Goal: Transaction & Acquisition: Purchase product/service

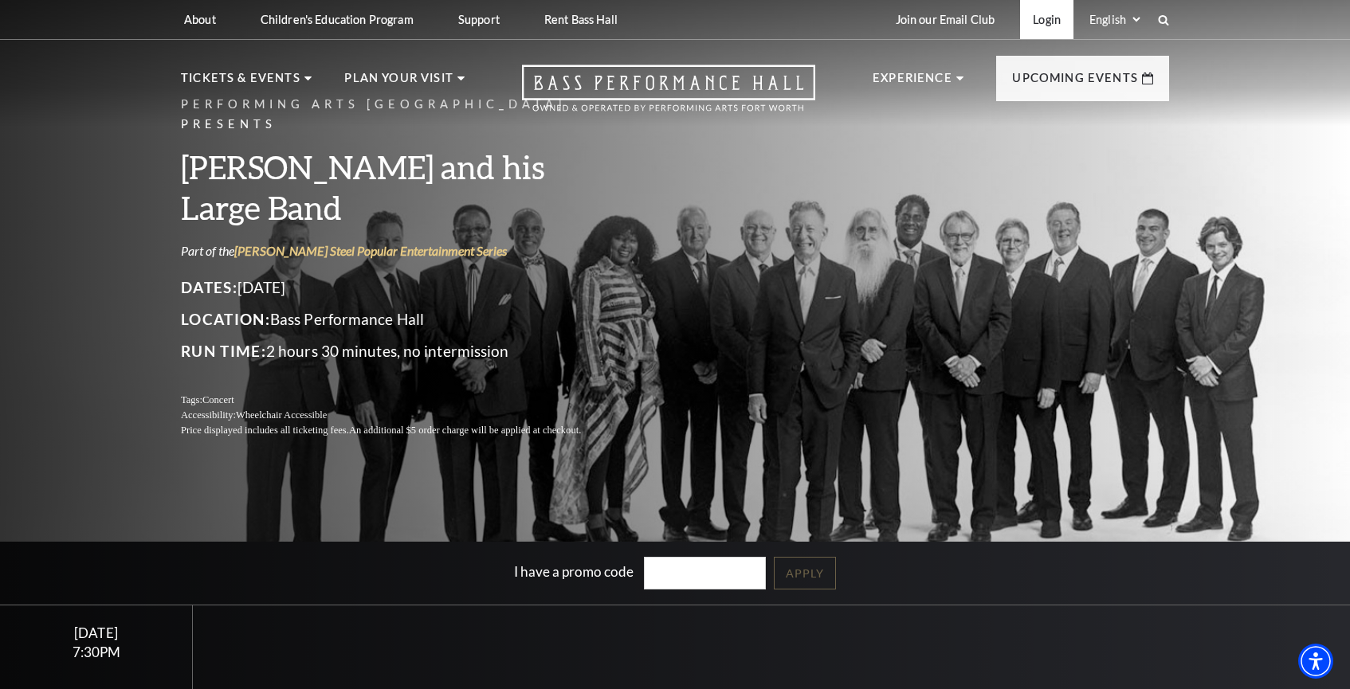
click at [1039, 18] on link "Login" at bounding box center [1046, 19] width 53 height 39
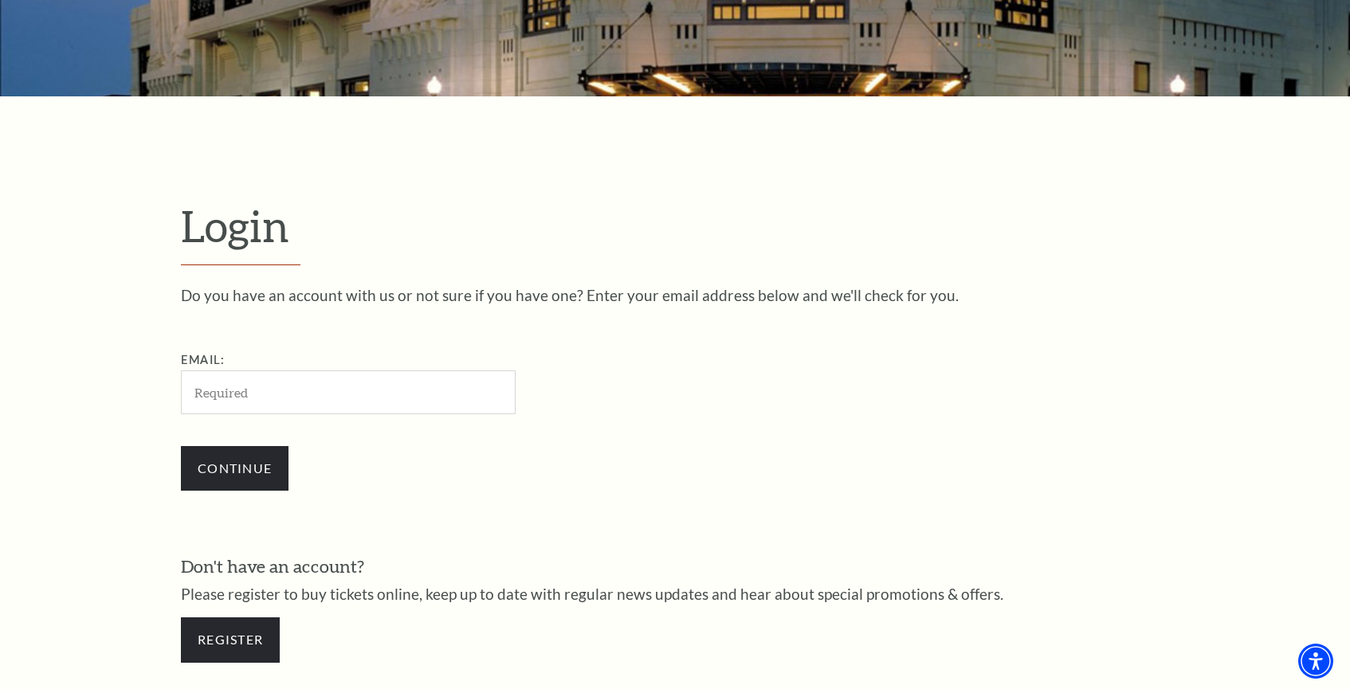
scroll to position [447, 0]
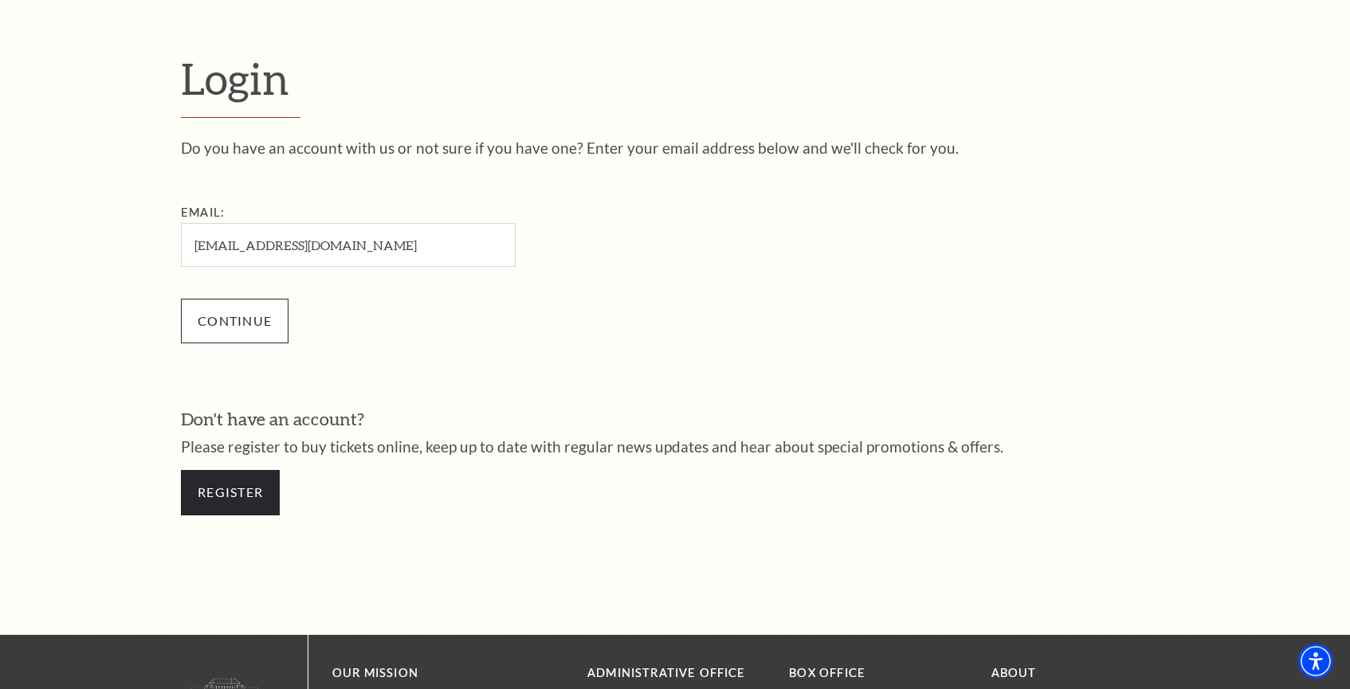
type input "[EMAIL_ADDRESS][DOMAIN_NAME]"
click at [257, 320] on input "Continue" at bounding box center [235, 321] width 108 height 45
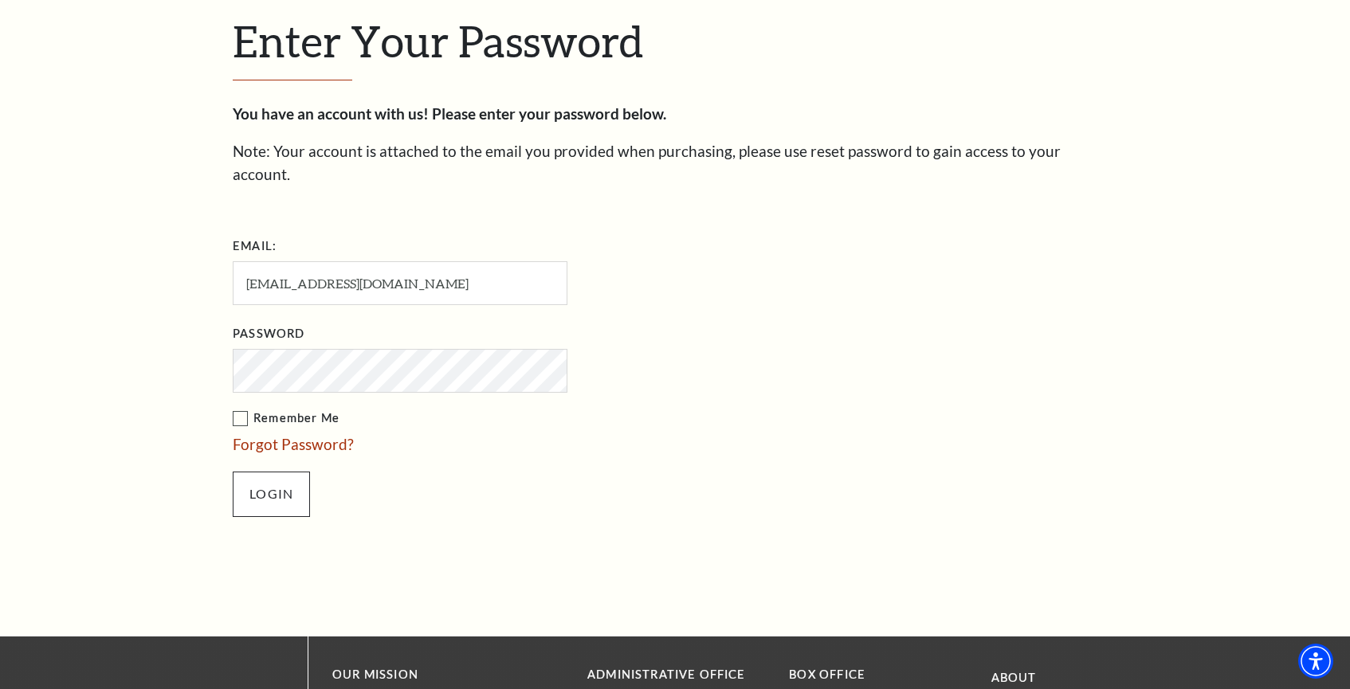
click at [275, 472] on input "Login" at bounding box center [271, 494] width 77 height 45
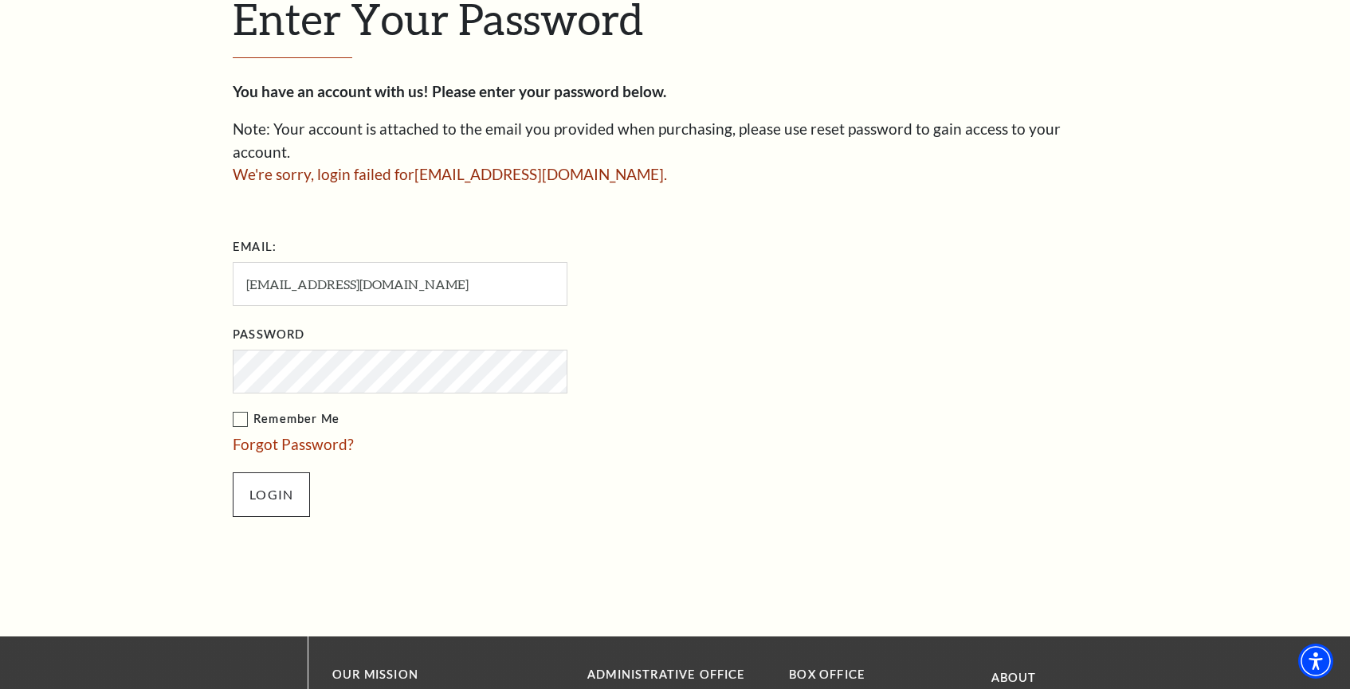
click at [273, 472] on input "Login" at bounding box center [271, 494] width 77 height 45
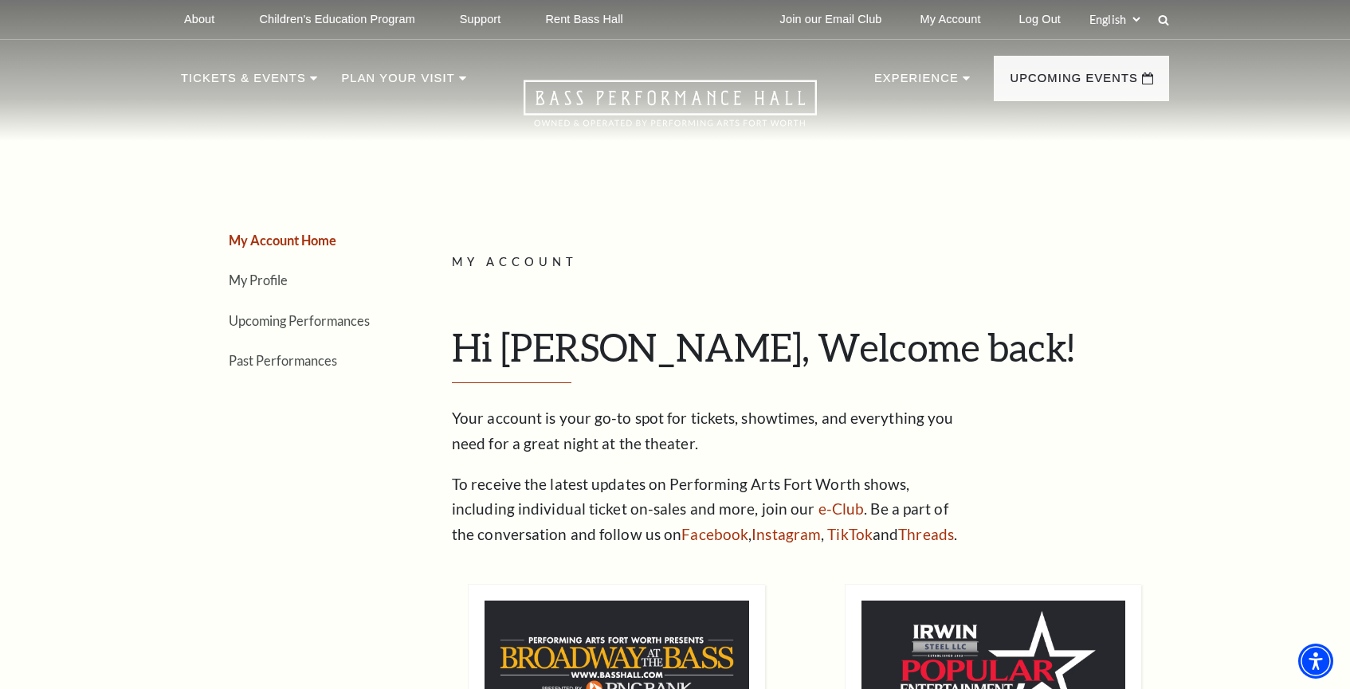
scroll to position [10, 0]
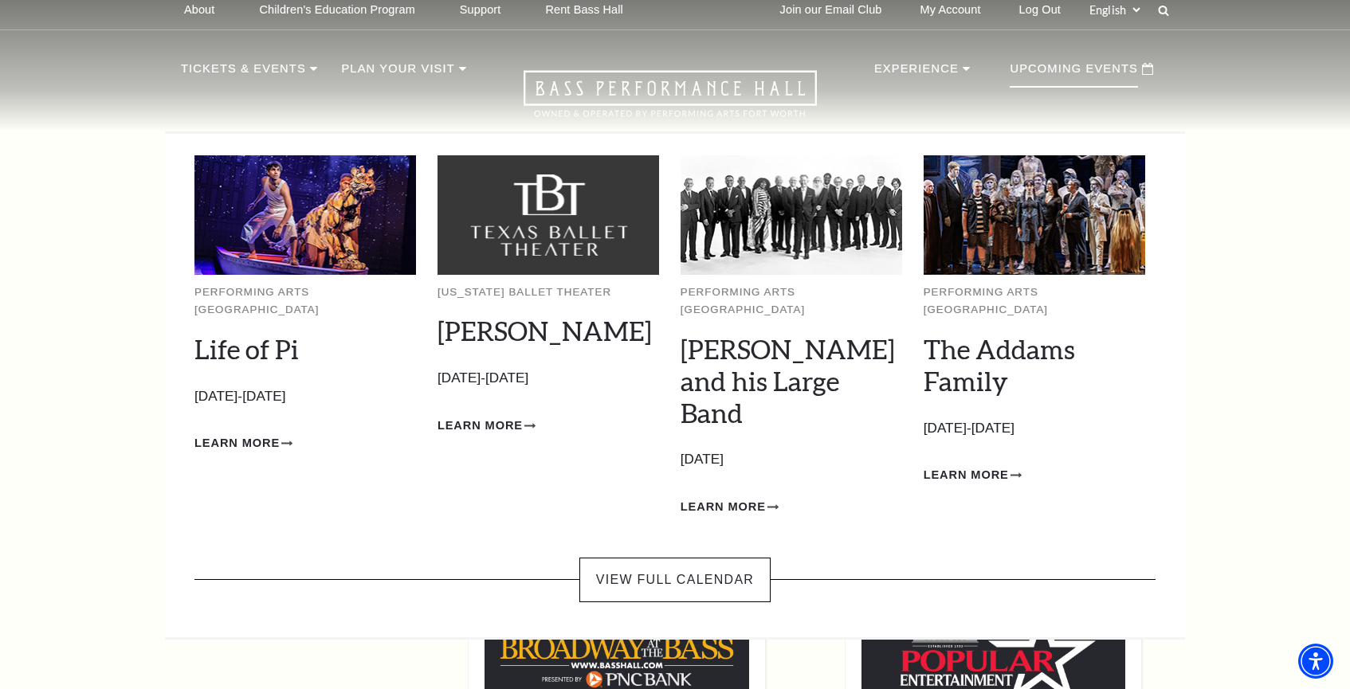
click at [805, 209] on img at bounding box center [791, 214] width 222 height 119
click at [740, 466] on div "Performing Arts Fort Worth Life of Pi Empty heading September 23-28, 2025 Learn…" at bounding box center [674, 346] width 961 height 424
click at [740, 497] on span "Learn More" at bounding box center [722, 507] width 85 height 20
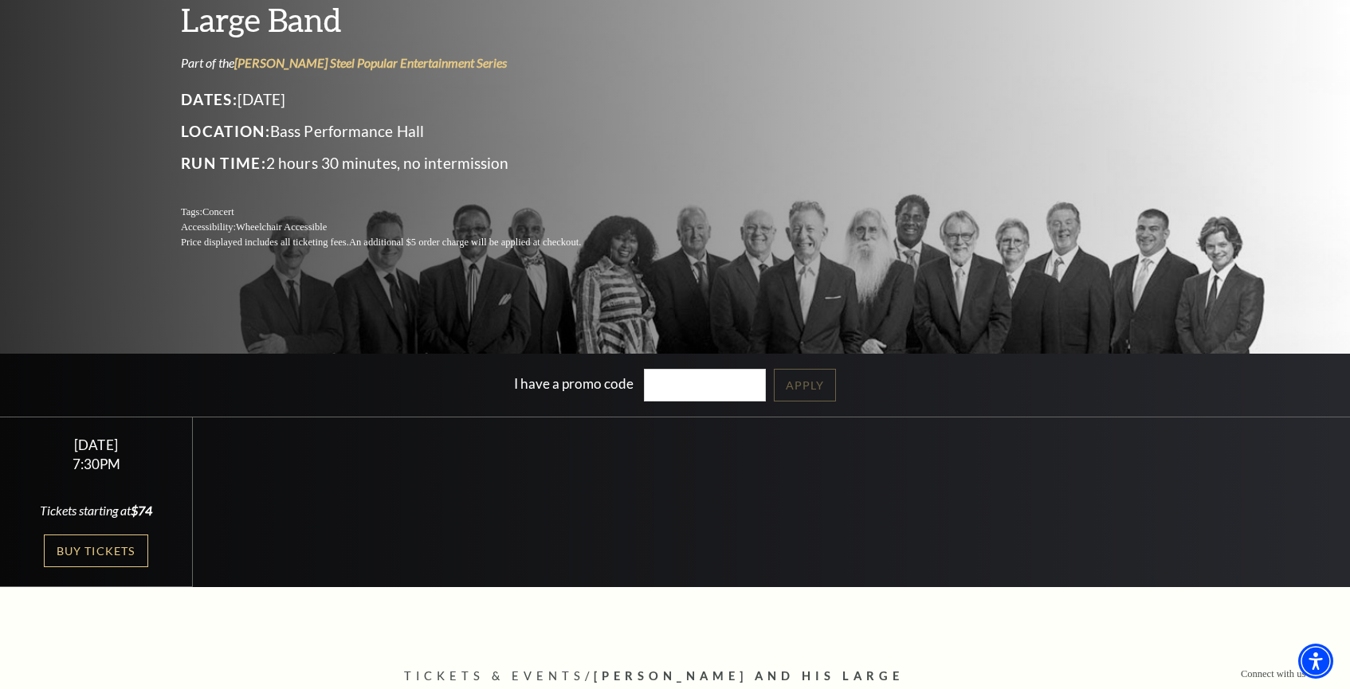
scroll to position [270, 0]
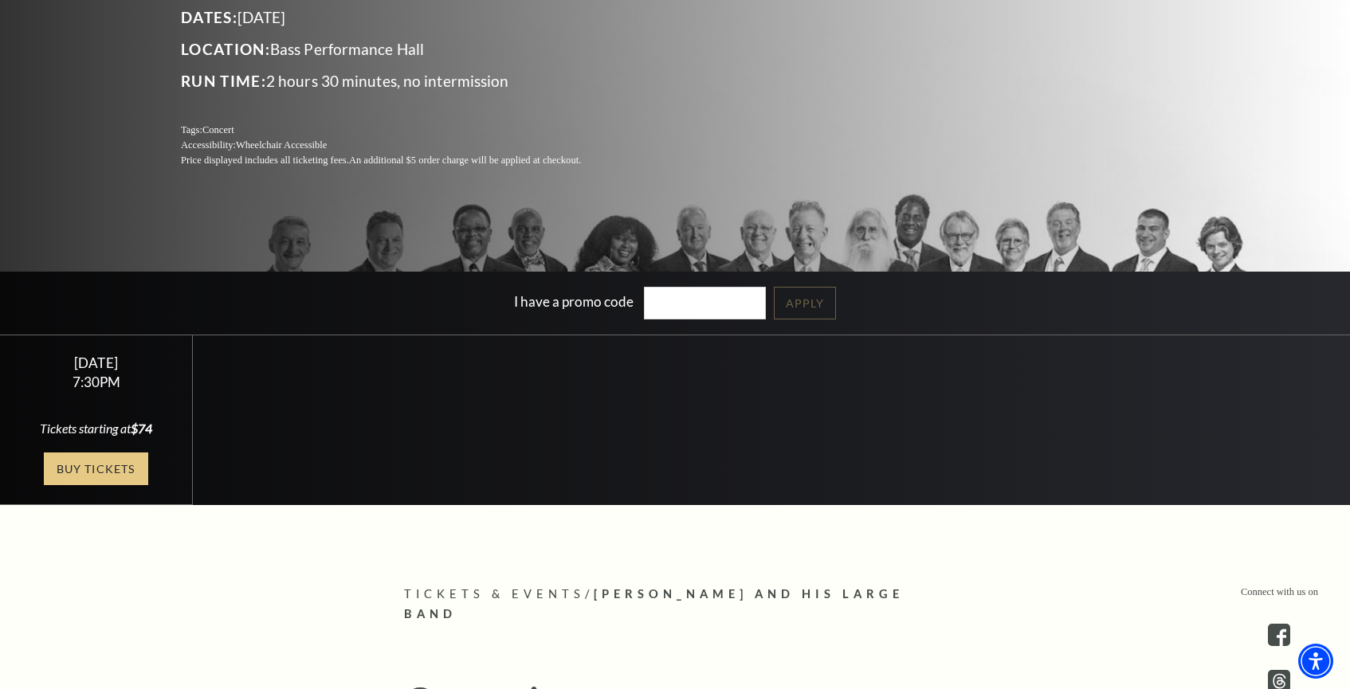
click at [113, 471] on link "Buy Tickets" at bounding box center [96, 469] width 104 height 33
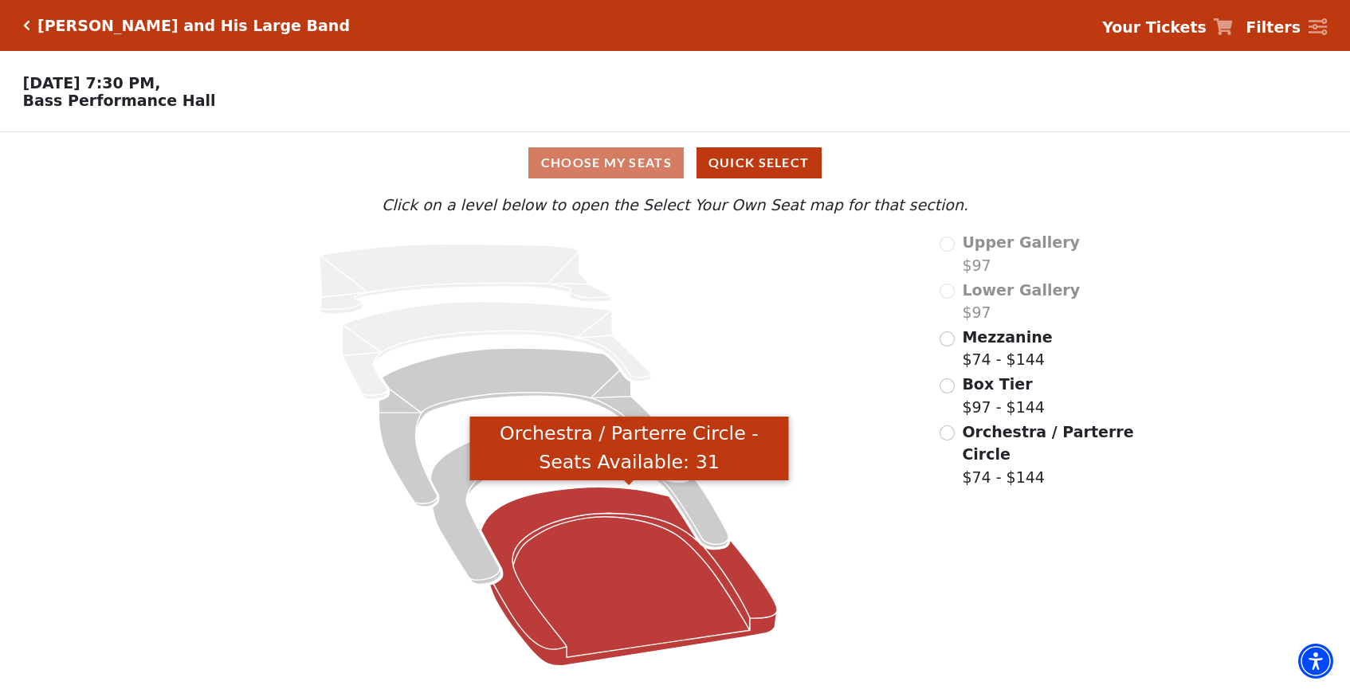
click at [599, 596] on icon "Orchestra / Parterre Circle - Seats Available: 31" at bounding box center [629, 577] width 296 height 178
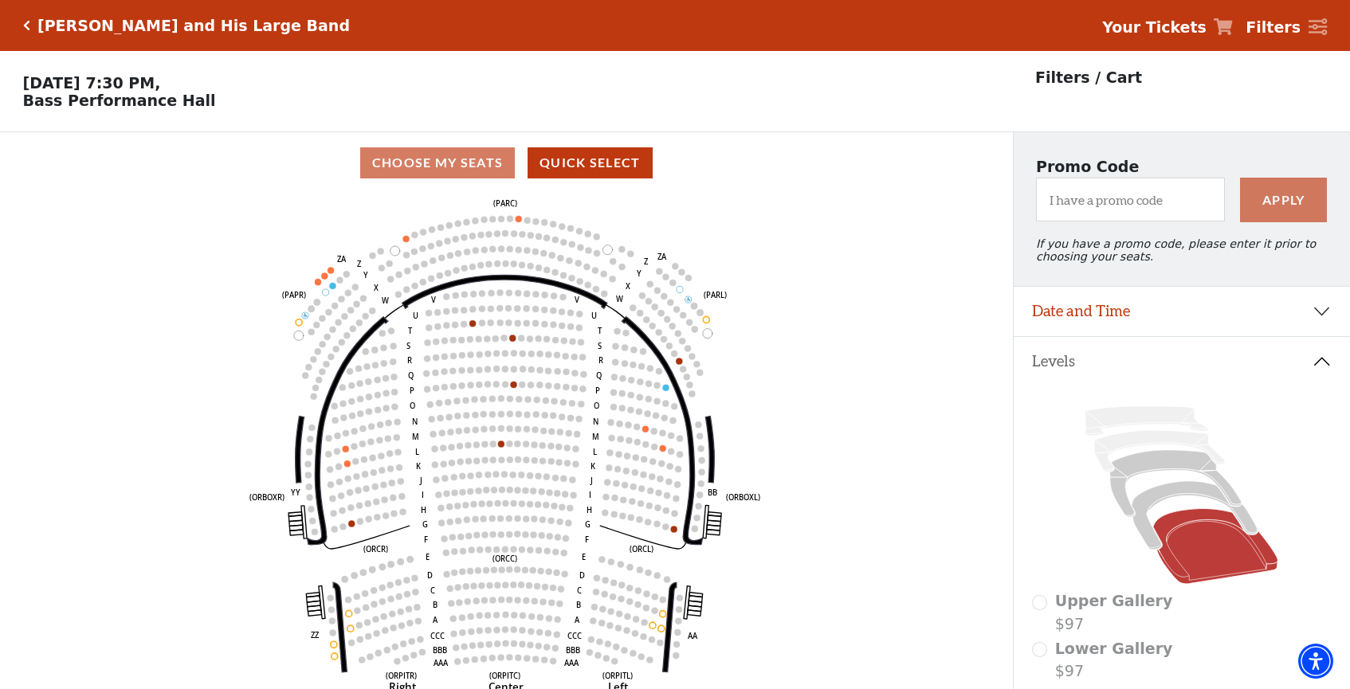
scroll to position [74, 0]
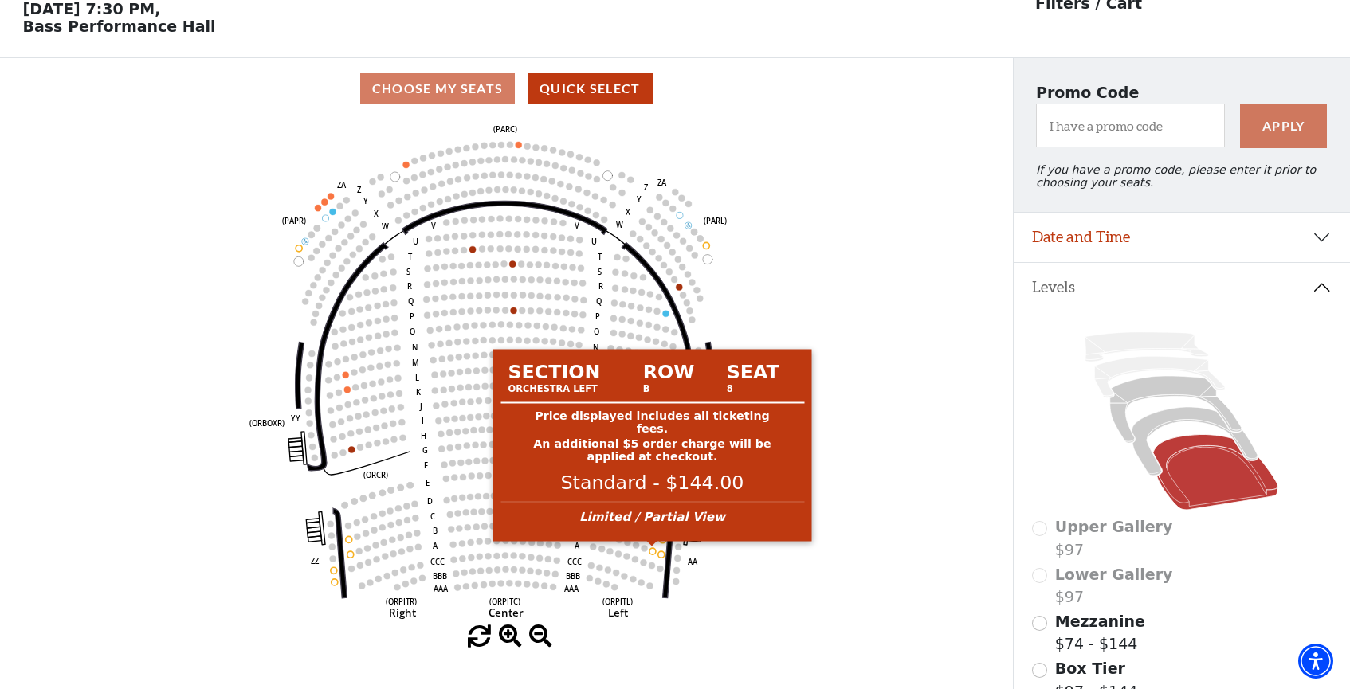
click at [653, 551] on circle at bounding box center [652, 551] width 6 height 6
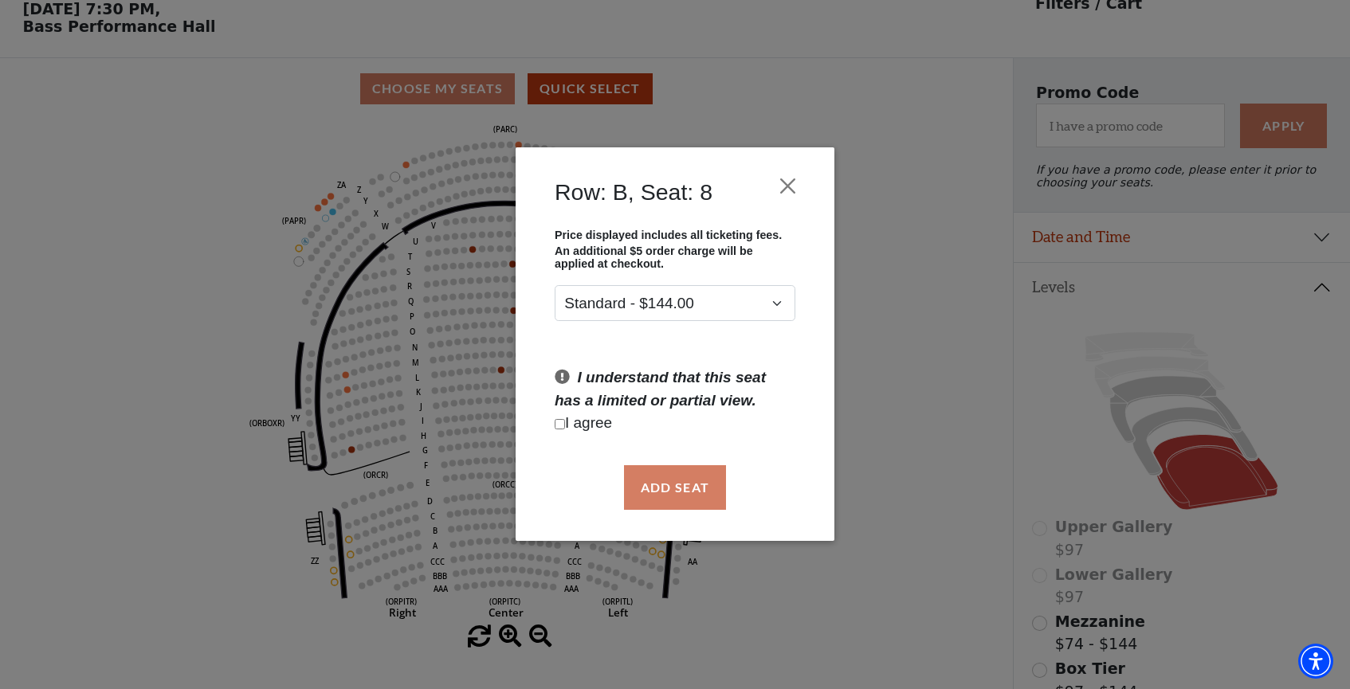
click at [684, 500] on div "Add Seat" at bounding box center [674, 487] width 271 height 75
click at [789, 178] on button "Close" at bounding box center [788, 186] width 30 height 30
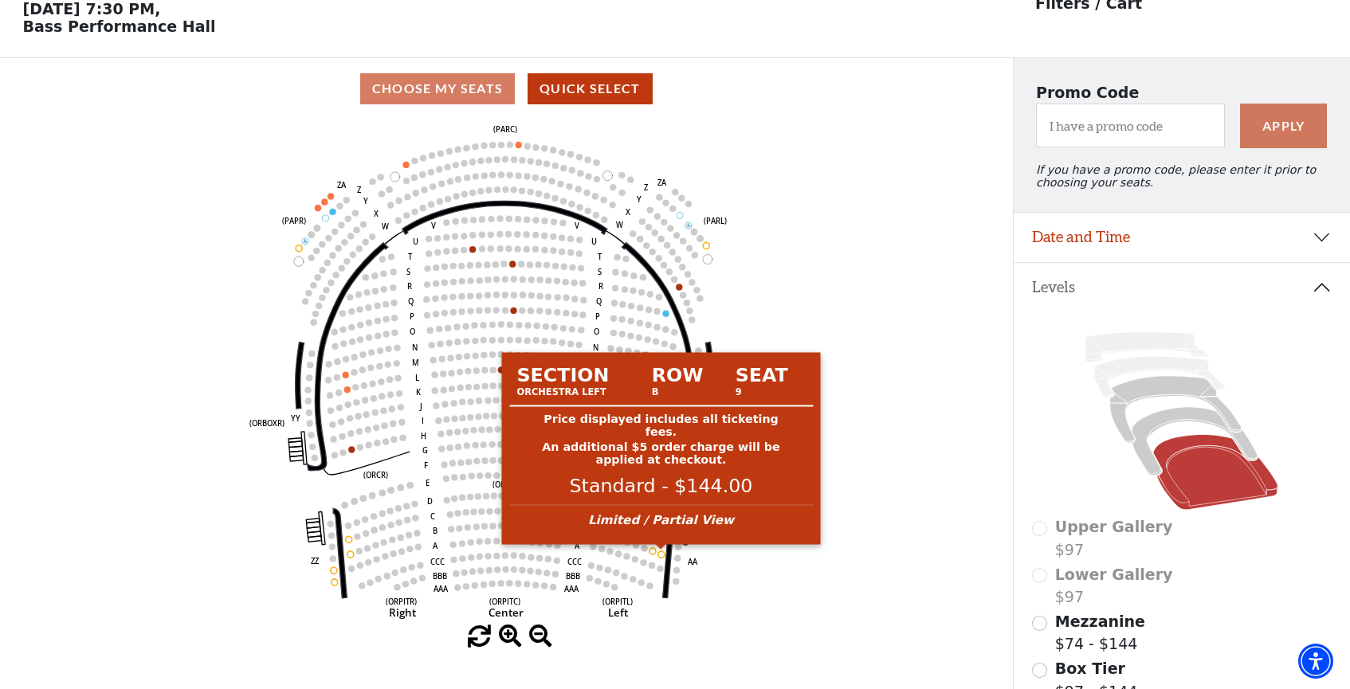
click at [661, 551] on div "Section Row Seat Orchestra Left B 9 Price displayed includes all ticketing fees…" at bounding box center [661, 449] width 319 height 205
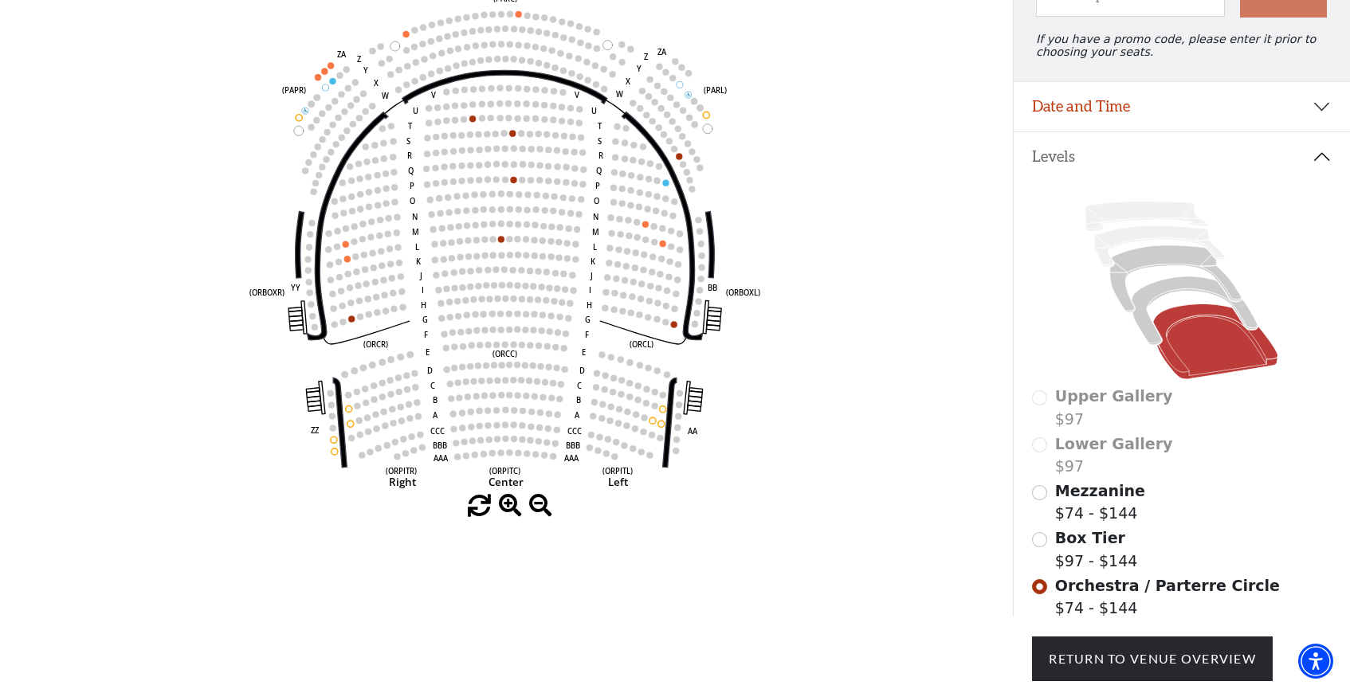
scroll to position [209, 0]
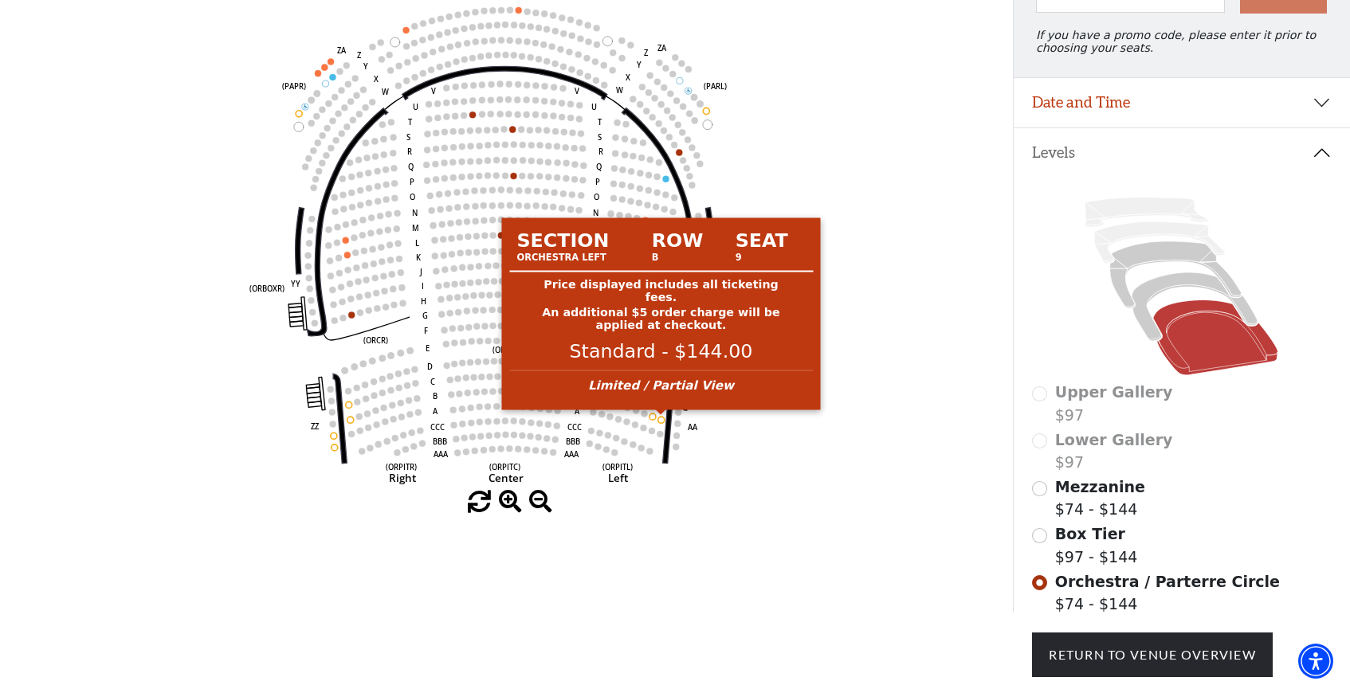
click at [661, 420] on circle at bounding box center [661, 420] width 6 height 6
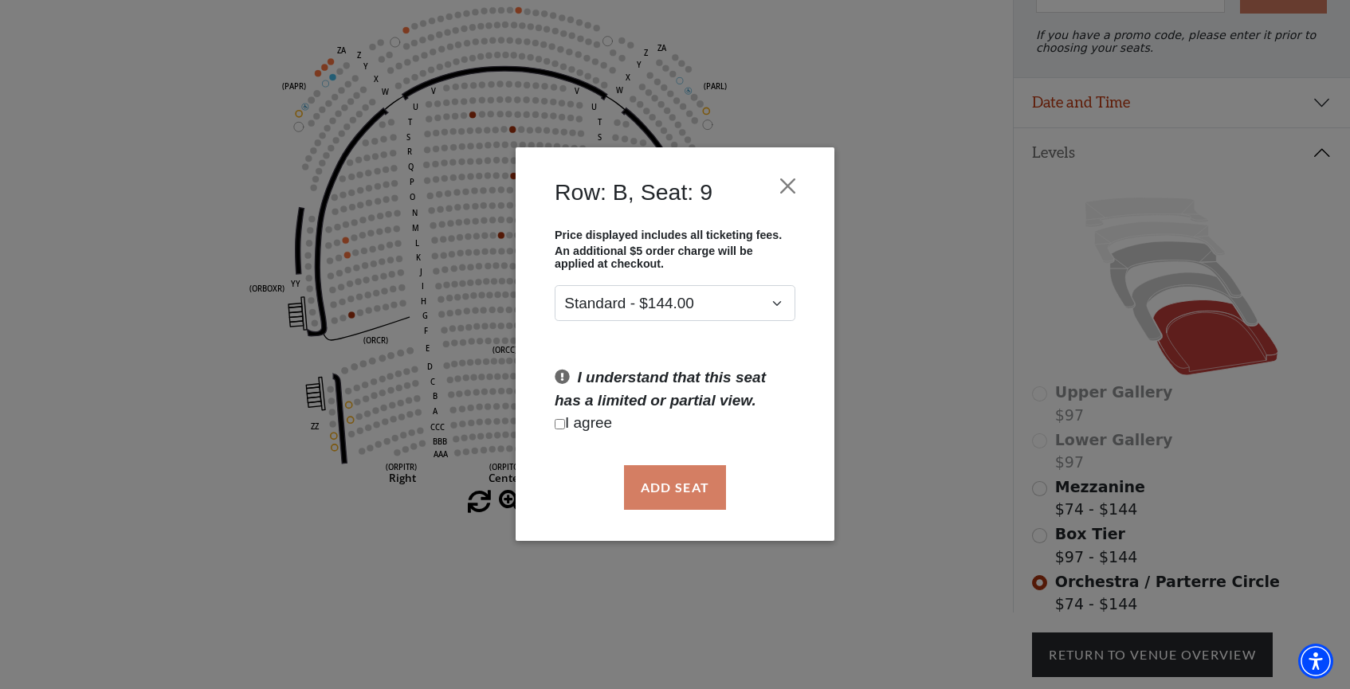
click at [680, 497] on div "Add Seat" at bounding box center [674, 487] width 271 height 75
click at [563, 422] on input "Checkbox field" at bounding box center [560, 424] width 10 height 10
checkbox input "true"
click at [678, 489] on button "Add Seat" at bounding box center [675, 487] width 102 height 45
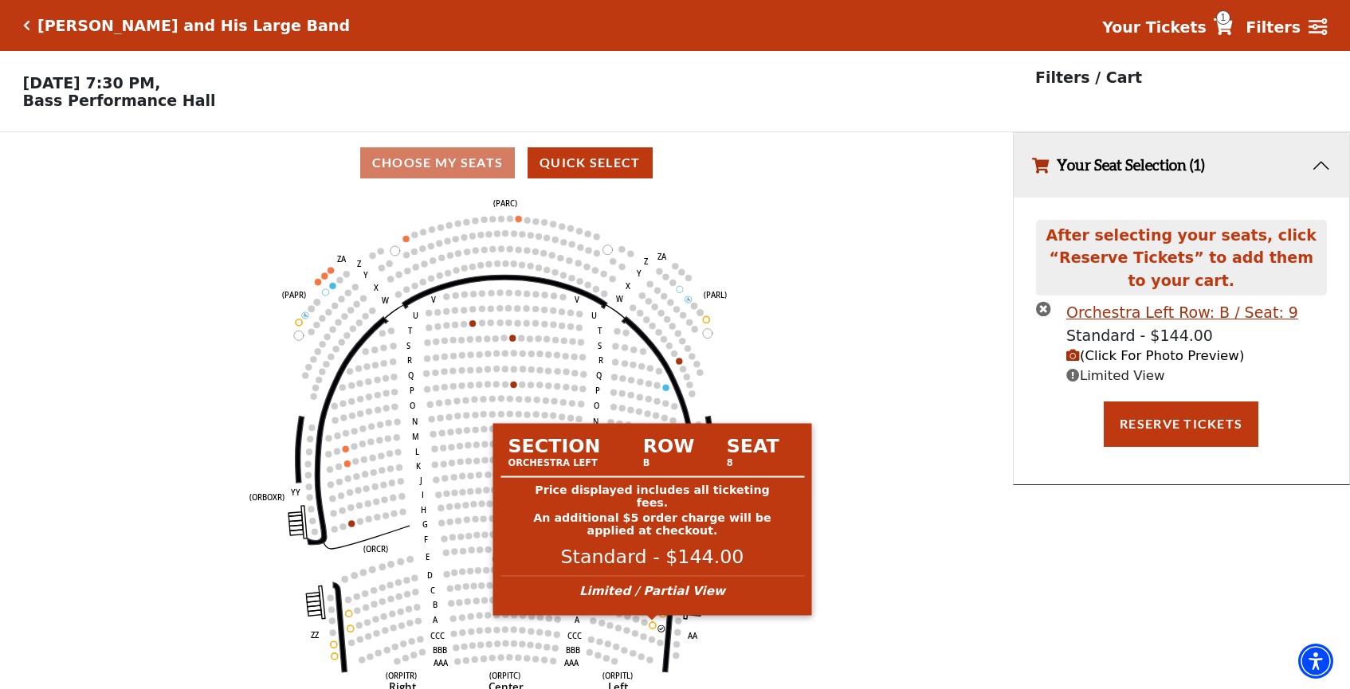
click at [653, 625] on circle at bounding box center [652, 625] width 6 height 6
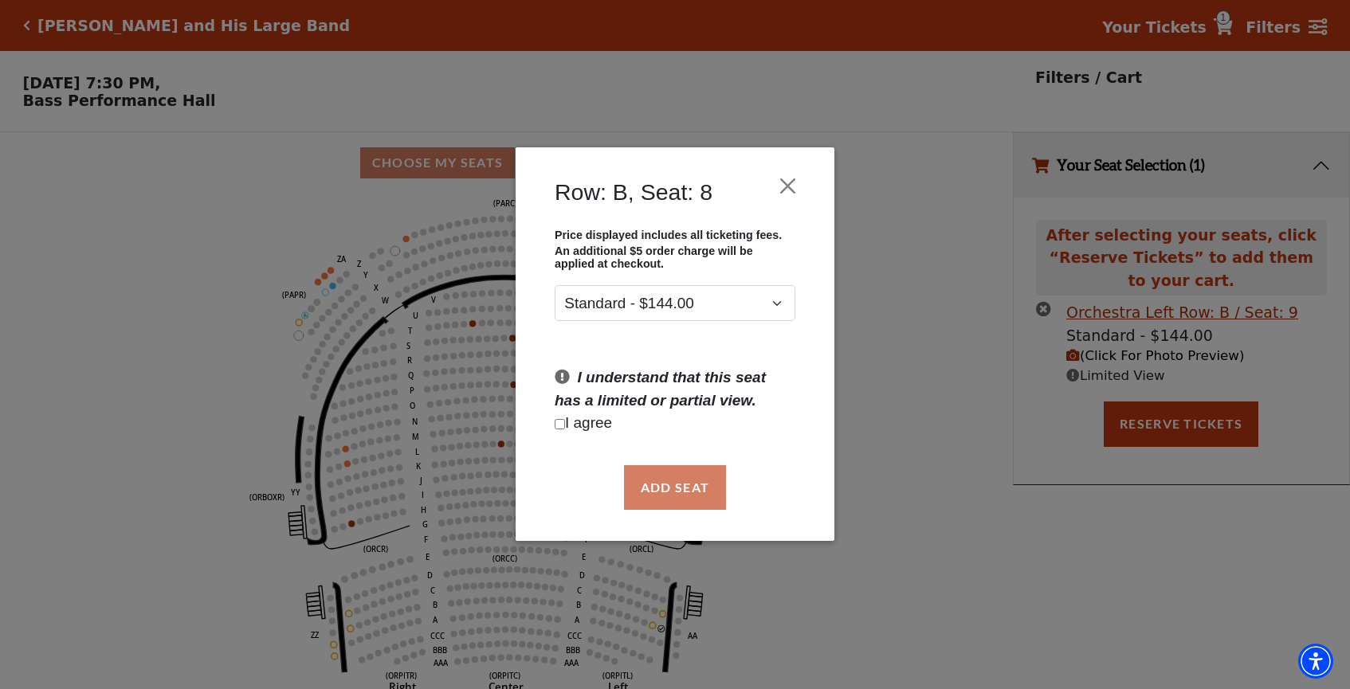
click at [559, 427] on input "Checkbox field" at bounding box center [560, 424] width 10 height 10
checkbox input "true"
click at [678, 481] on button "Add Seat" at bounding box center [675, 487] width 102 height 45
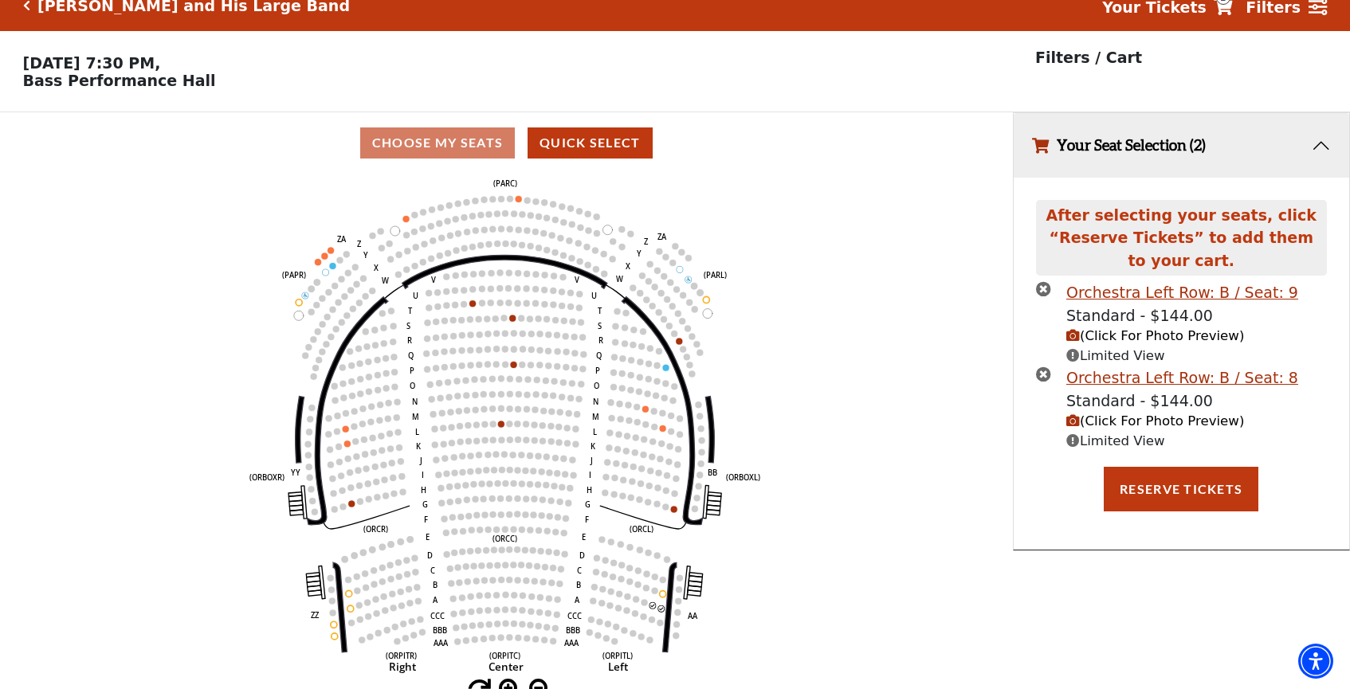
scroll to position [24, 0]
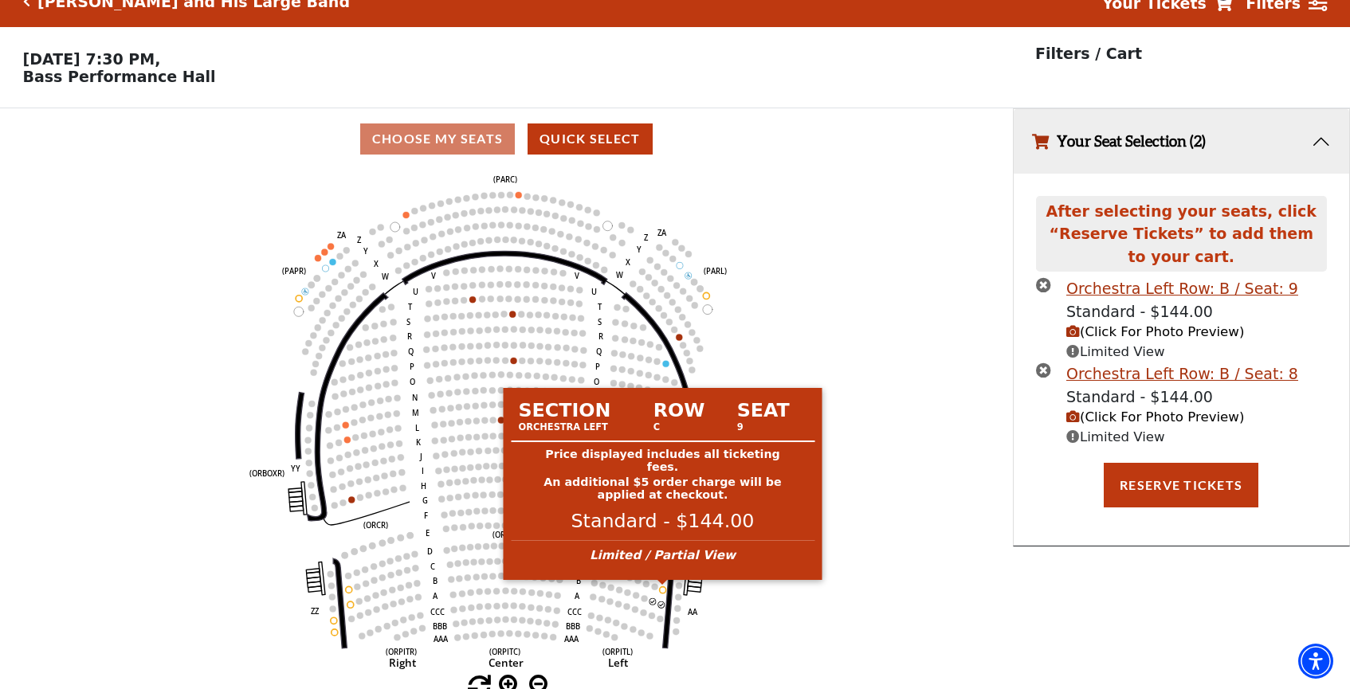
click at [663, 590] on circle at bounding box center [662, 590] width 6 height 6
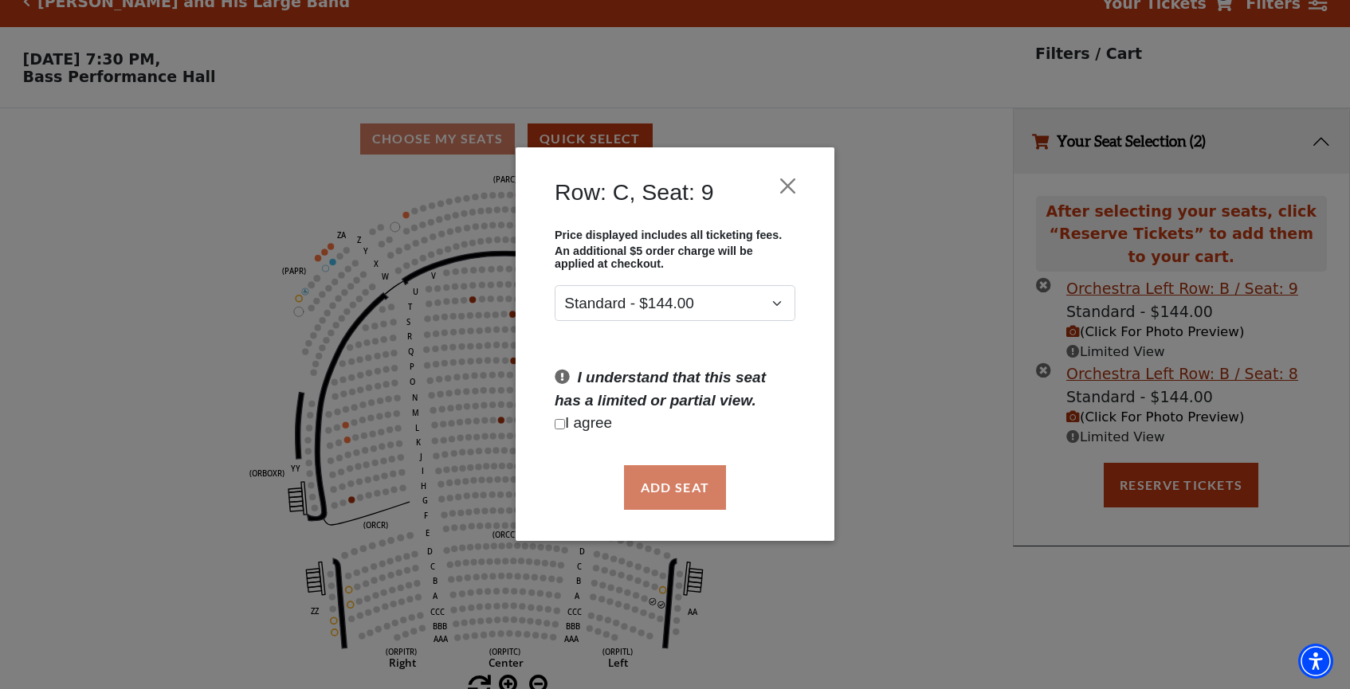
click at [555, 425] on input "Checkbox field" at bounding box center [560, 424] width 10 height 10
checkbox input "true"
click at [695, 508] on button "Add Seat" at bounding box center [675, 487] width 102 height 45
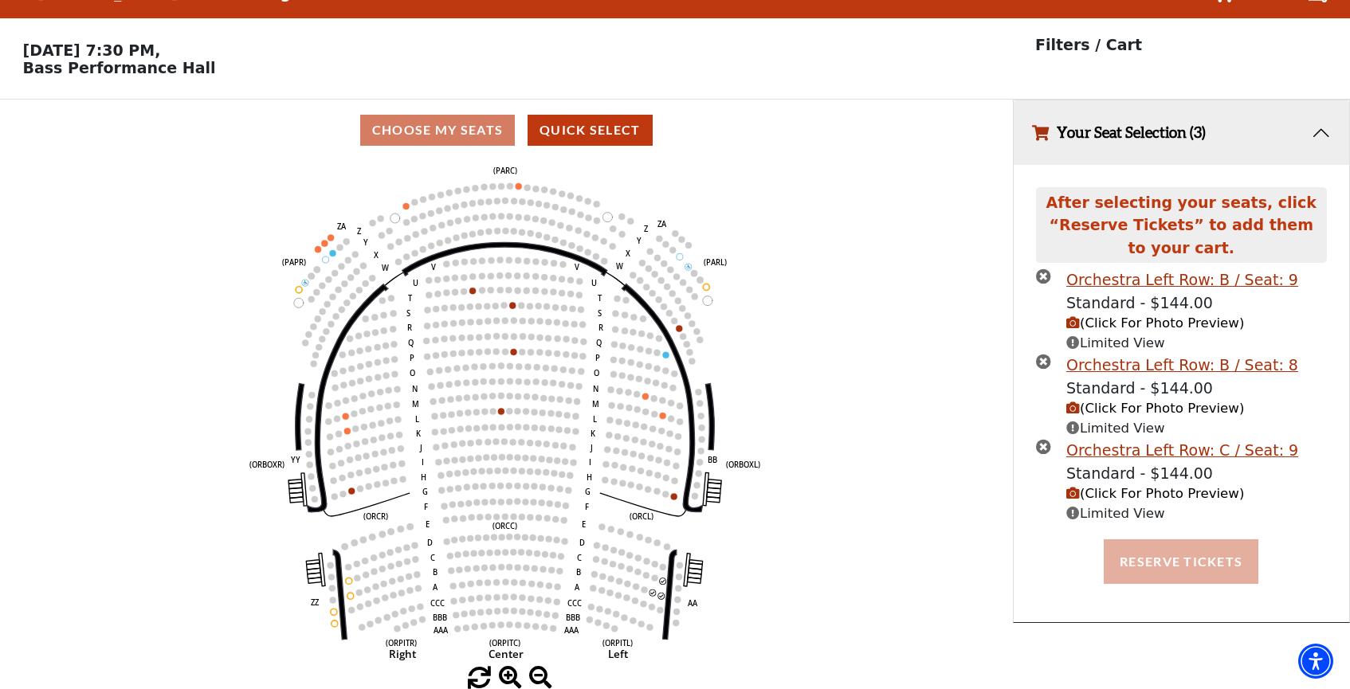
scroll to position [32, 0]
click at [1170, 563] on button "Reserve Tickets" at bounding box center [1181, 562] width 155 height 45
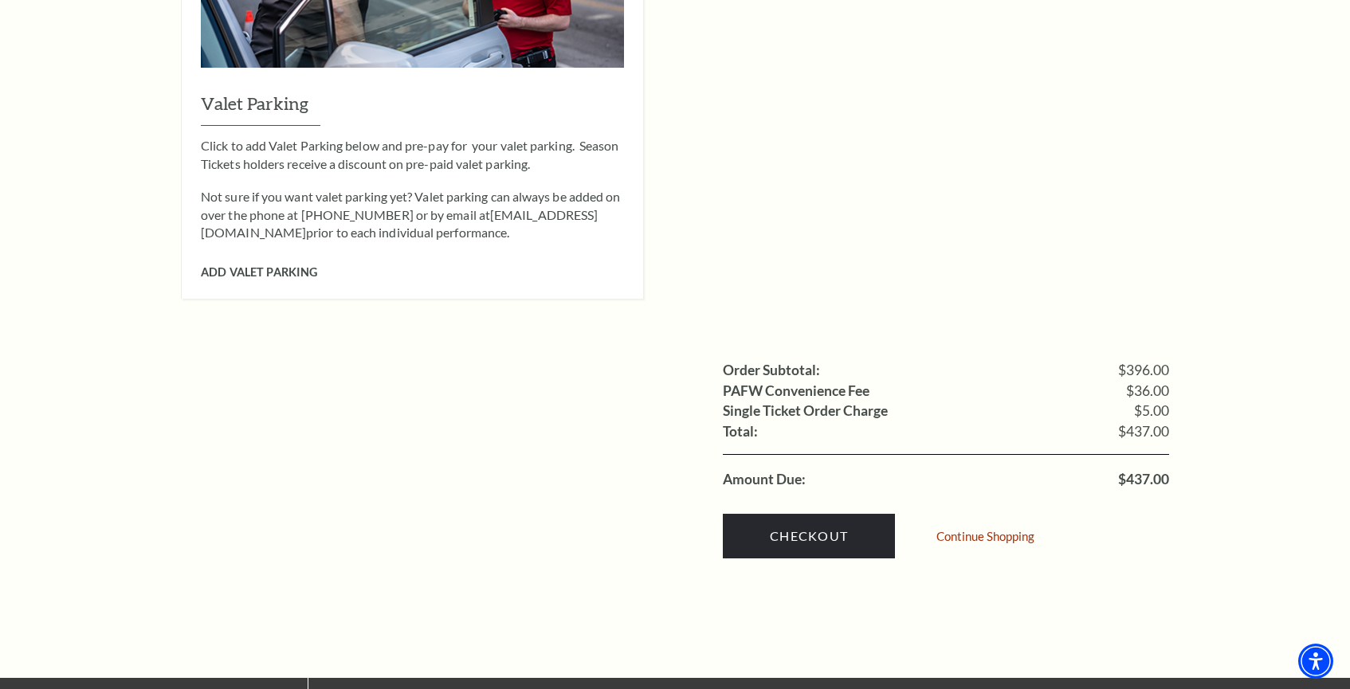
scroll to position [1411, 0]
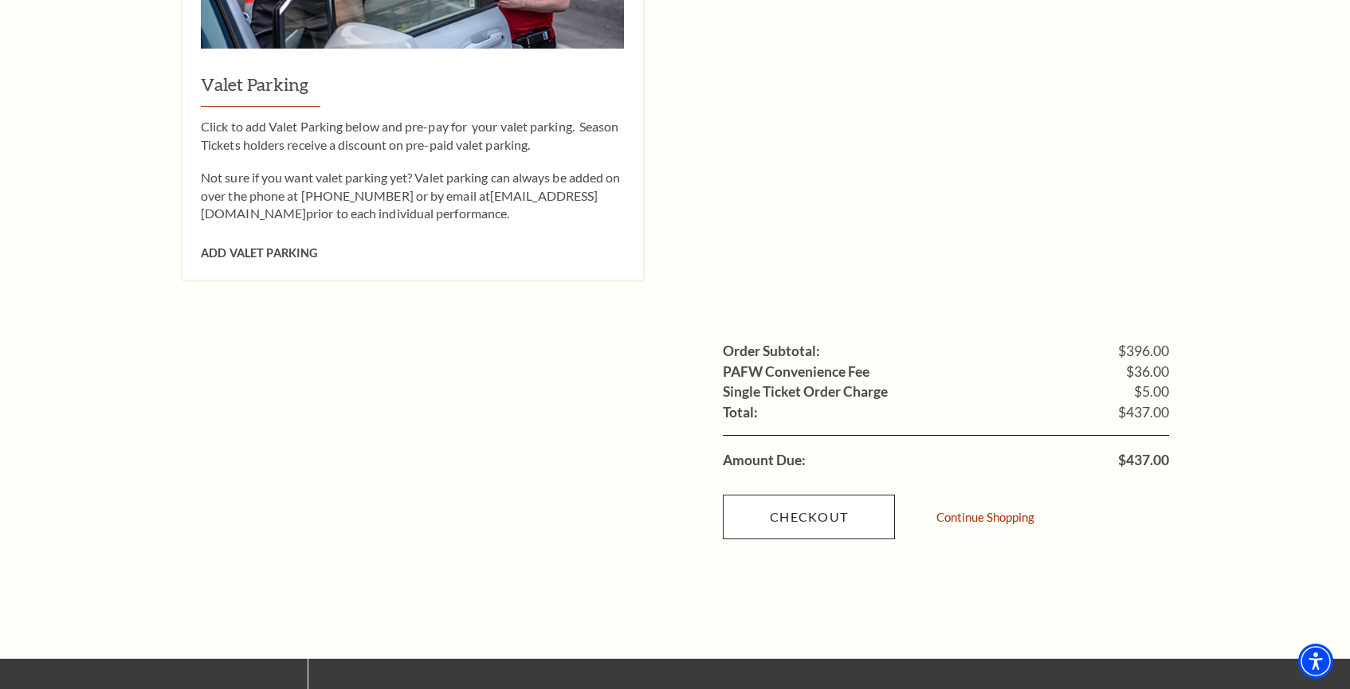
click at [803, 495] on link "Checkout" at bounding box center [809, 517] width 172 height 45
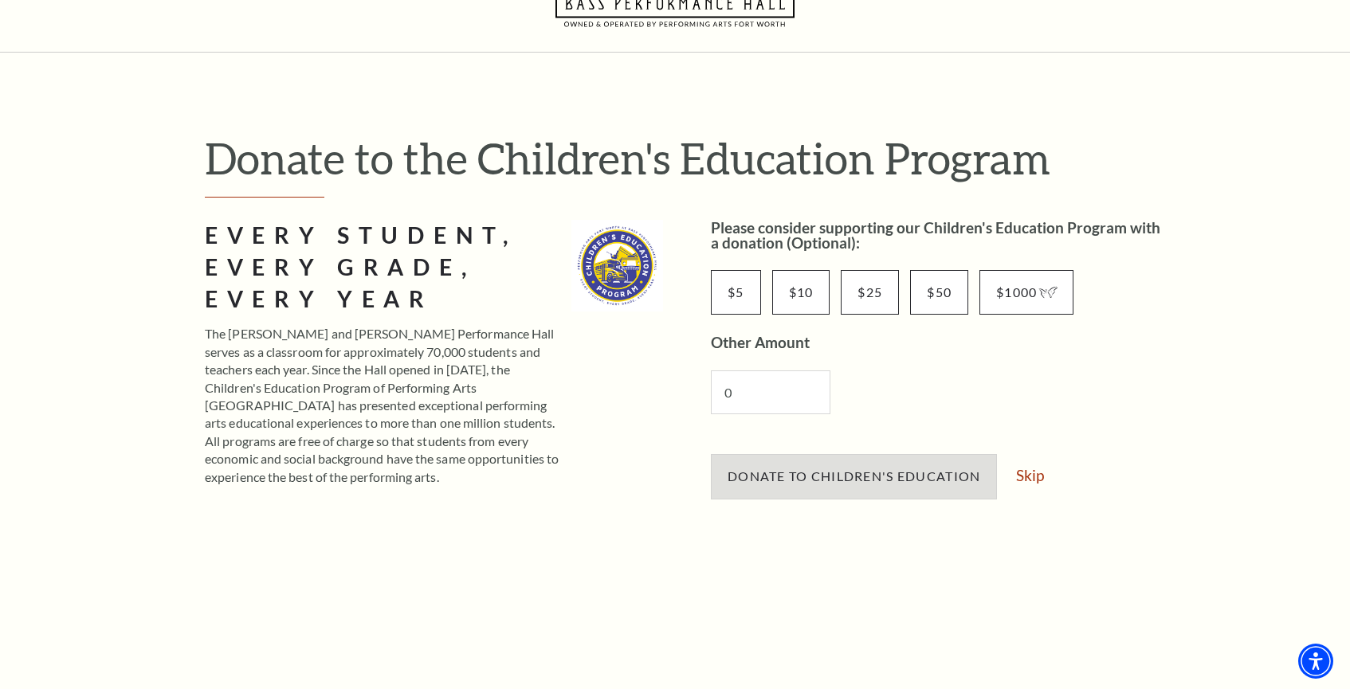
scroll to position [70, 0]
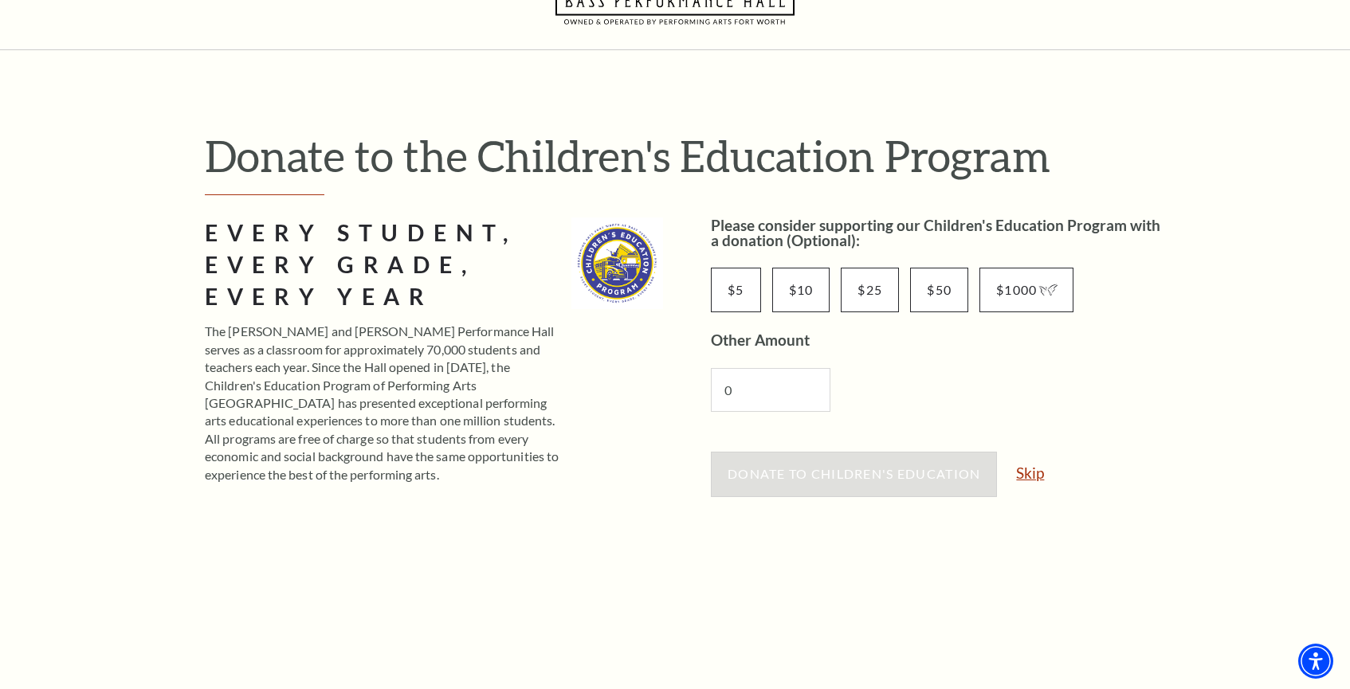
click at [1033, 478] on link "Skip" at bounding box center [1030, 472] width 28 height 15
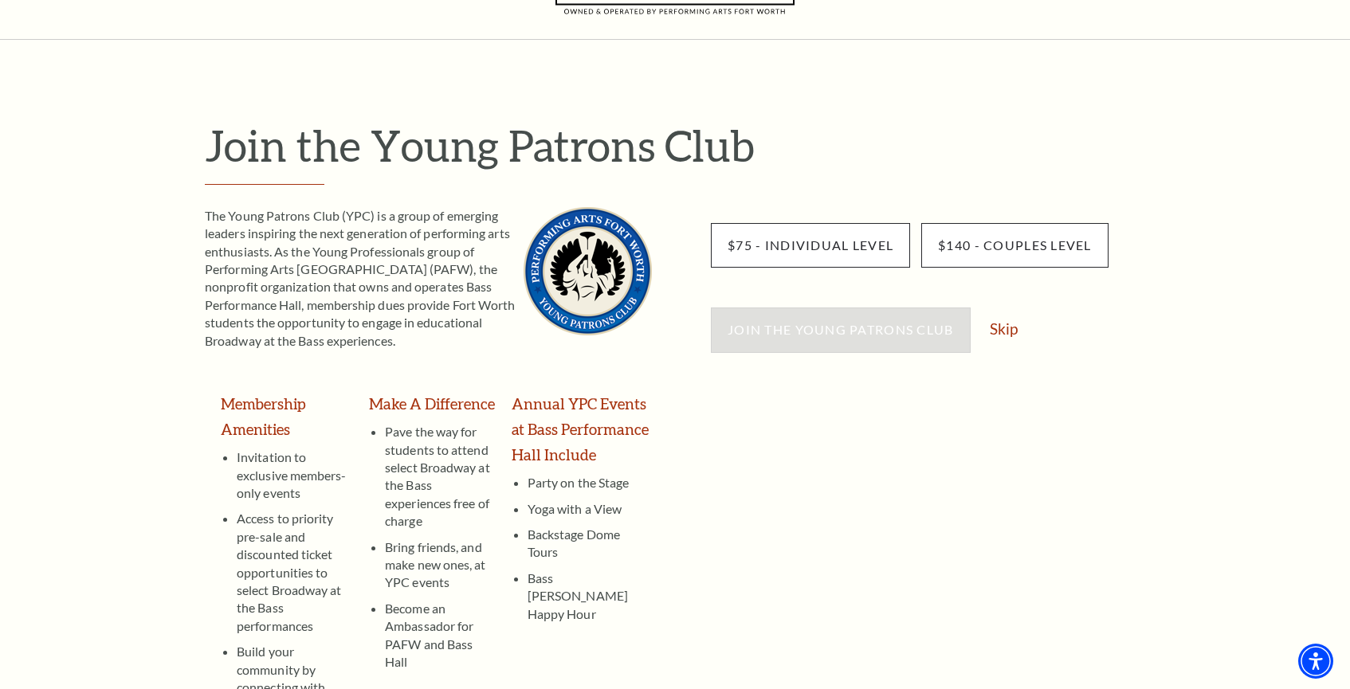
scroll to position [83, 0]
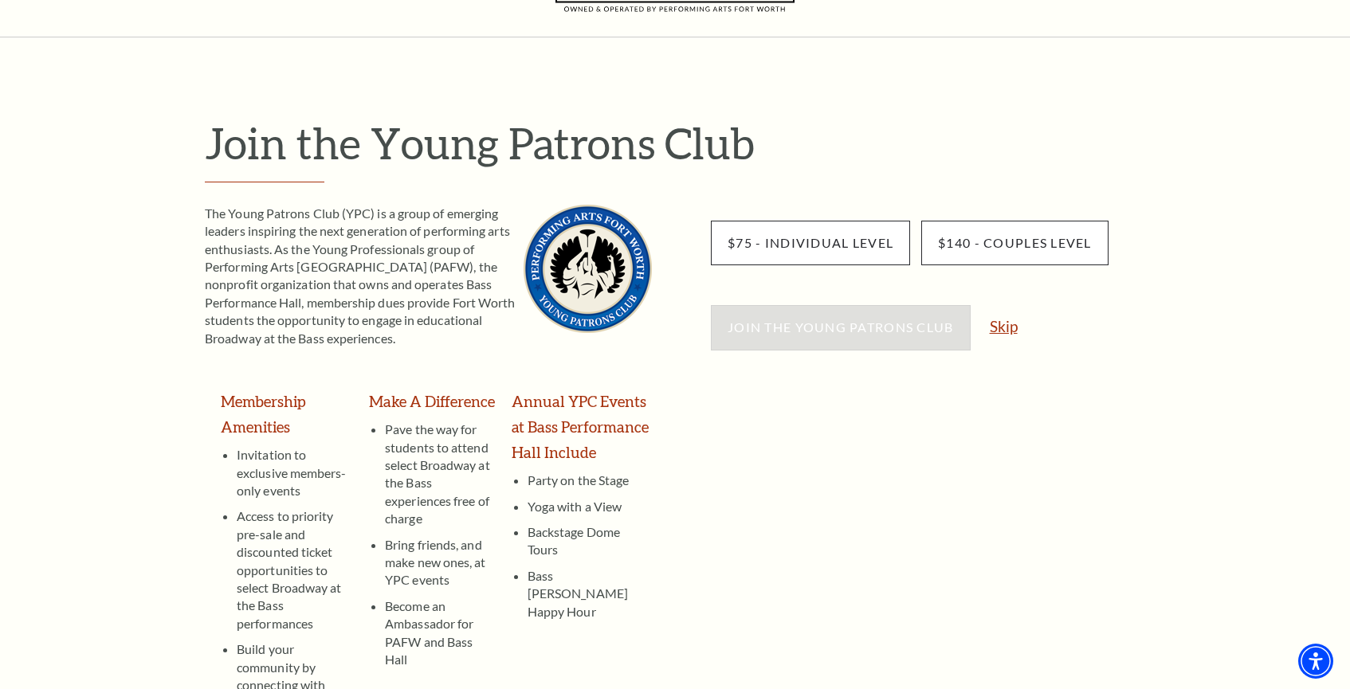
click at [1009, 331] on link "Skip" at bounding box center [1004, 326] width 28 height 15
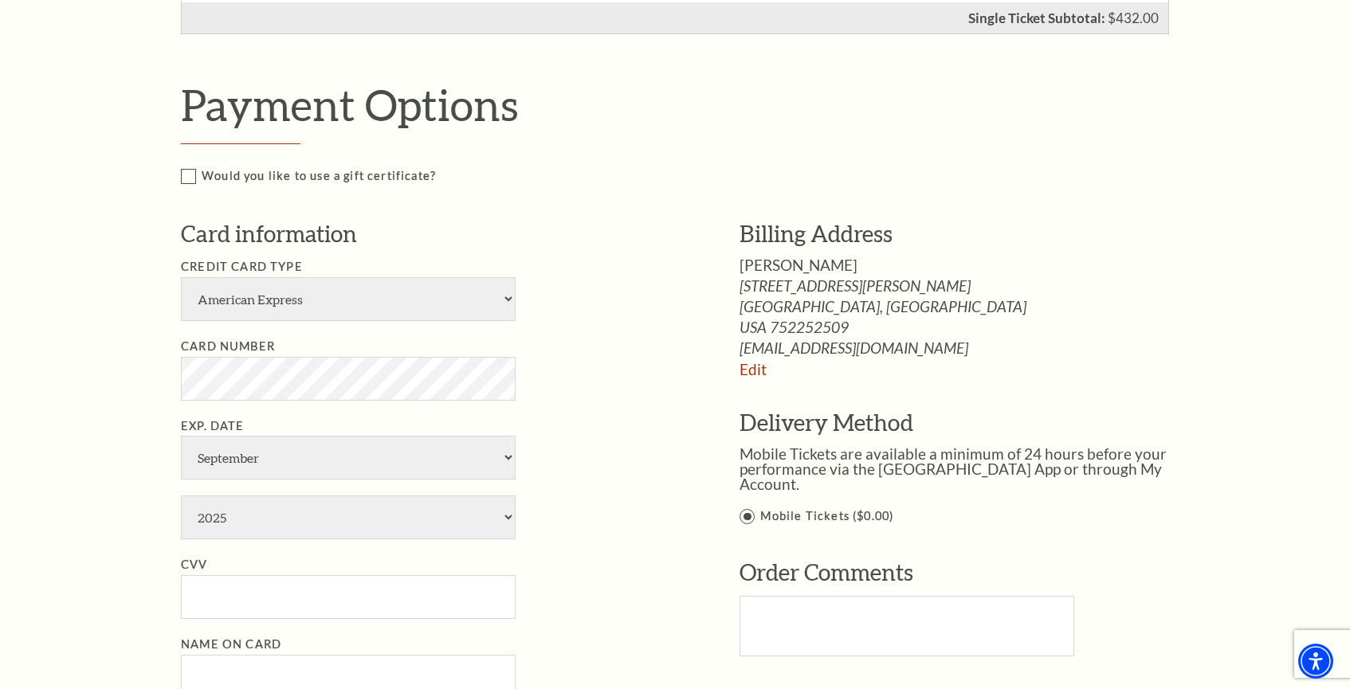
scroll to position [740, 0]
select select "25"
select select "2"
select select "2027"
click at [275, 574] on input "CVV" at bounding box center [348, 596] width 335 height 44
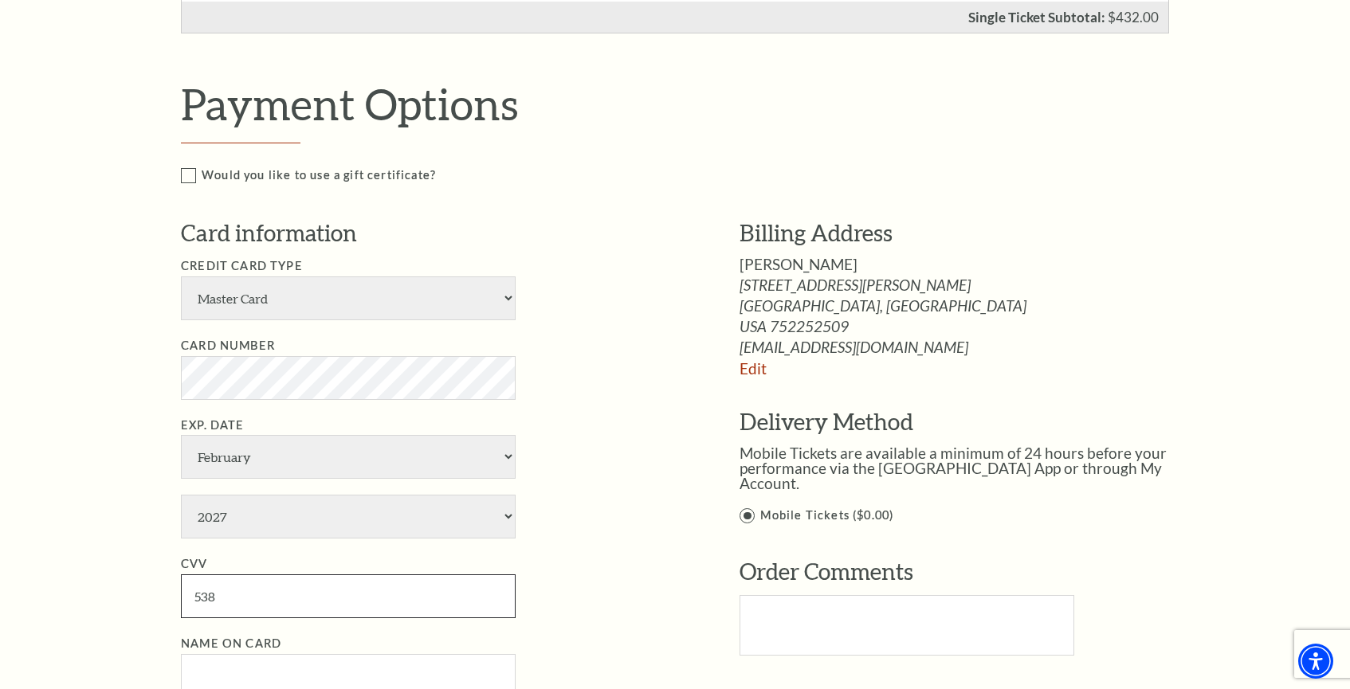
type input "538"
click at [260, 654] on input "Name on Card" at bounding box center [348, 676] width 335 height 44
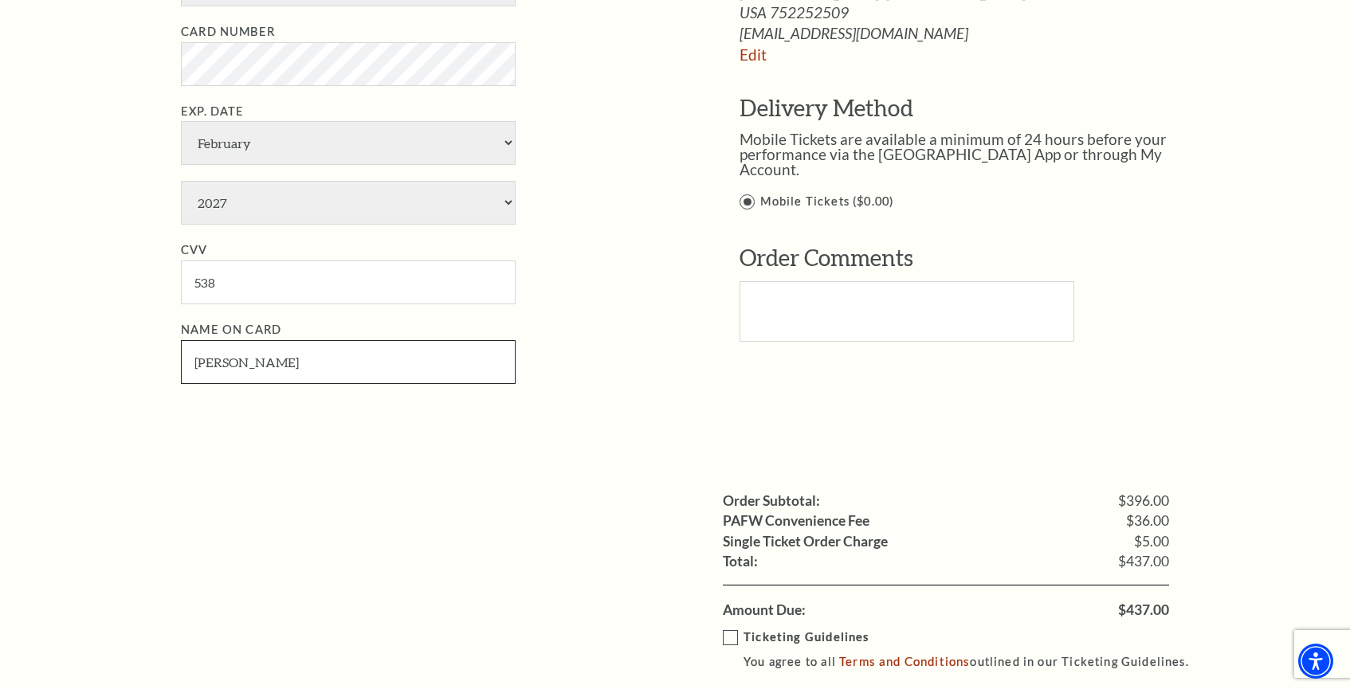
scroll to position [1056, 0]
type input "Juli Black"
click at [731, 626] on label "Ticketing Guidelines You agree to all Terms and Conditions outlined in our Tick…" at bounding box center [963, 648] width 480 height 44
click at [0, 0] on input "Ticketing Guidelines You agree to all Terms and Conditions outlined in our Tick…" at bounding box center [0, 0] width 0 height 0
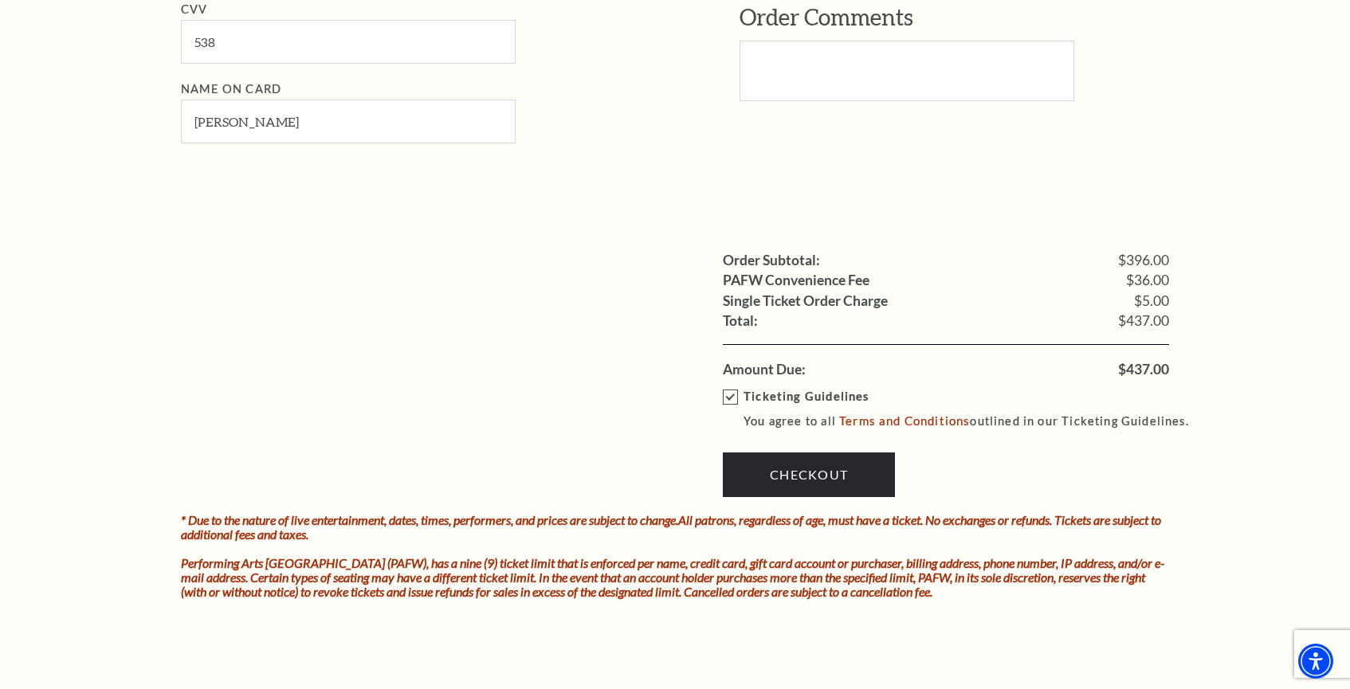
scroll to position [1292, 0]
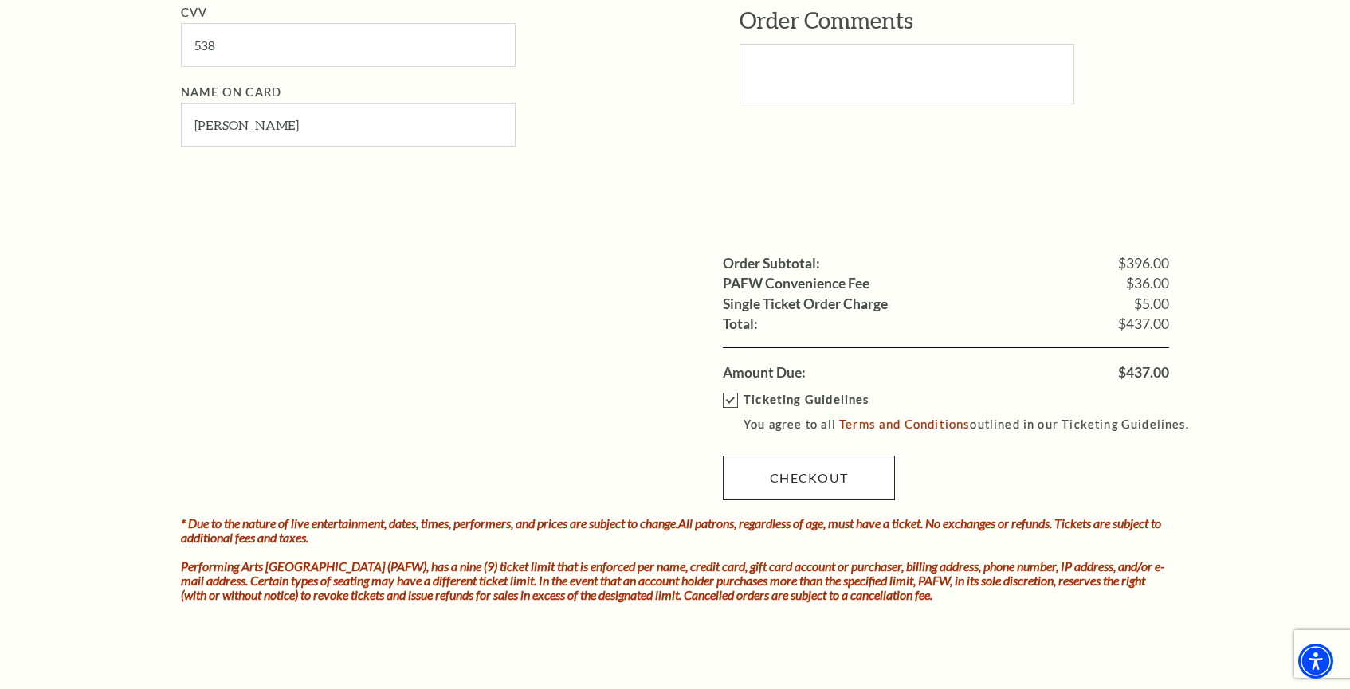
click at [829, 456] on link "Checkout" at bounding box center [809, 478] width 172 height 45
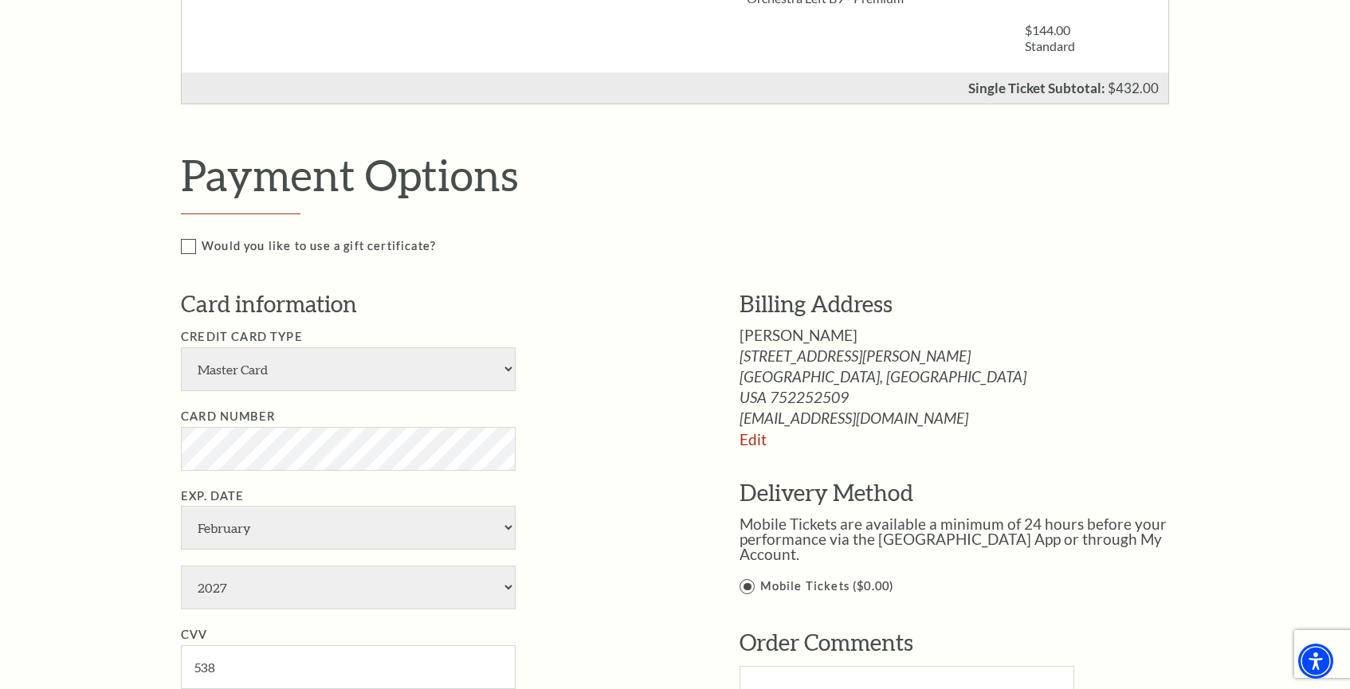
scroll to position [664, 0]
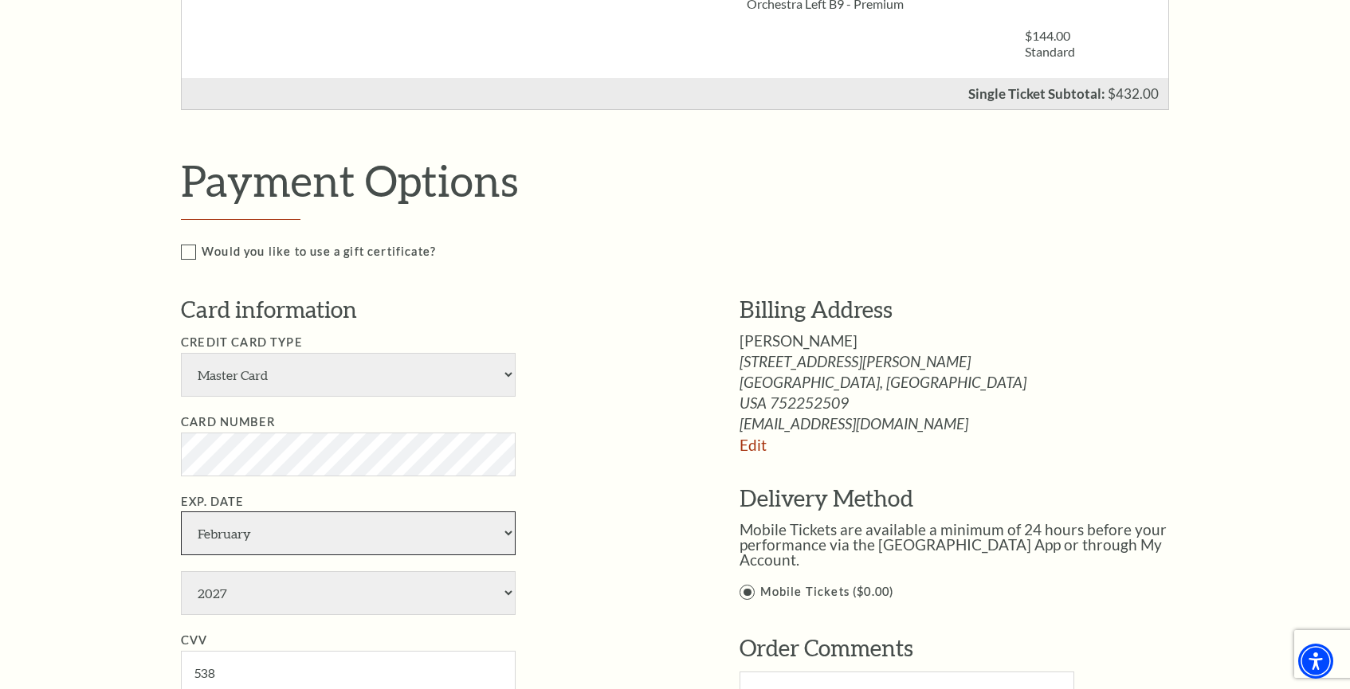
select select "5"
select select "2030"
type input "451"
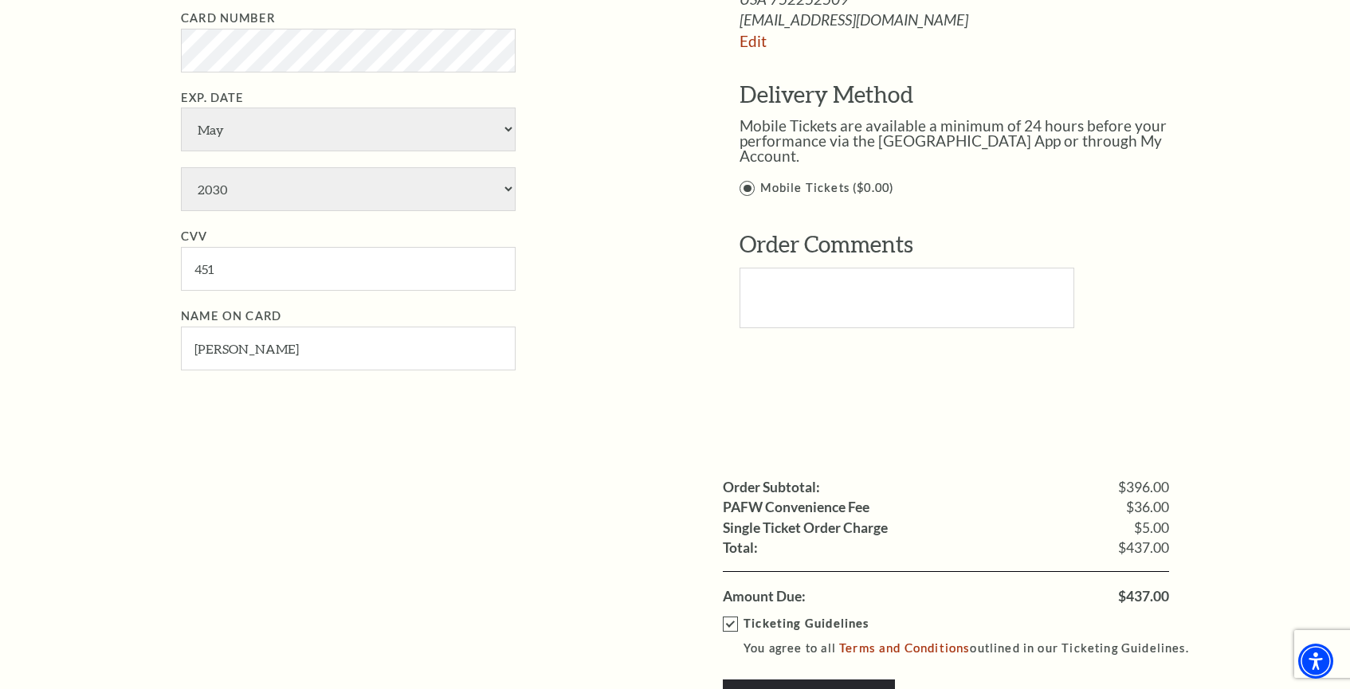
scroll to position [1143, 0]
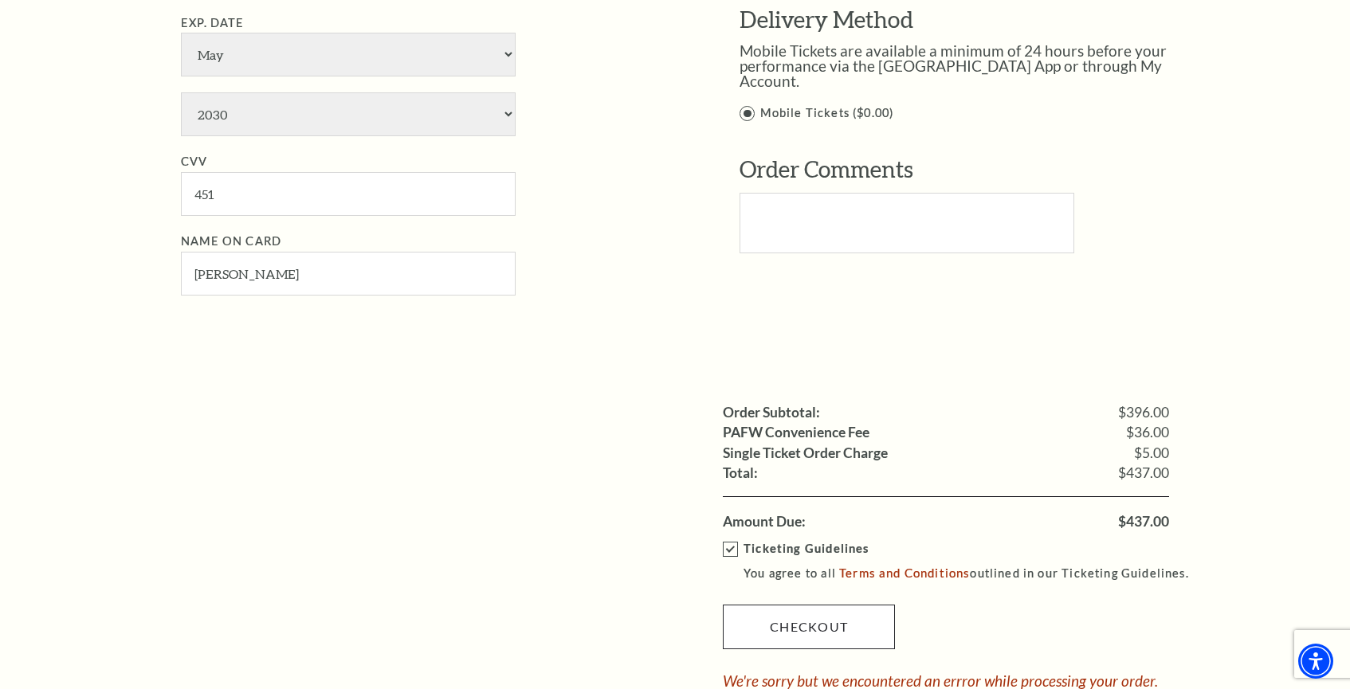
click at [818, 605] on link "Checkout" at bounding box center [809, 627] width 172 height 45
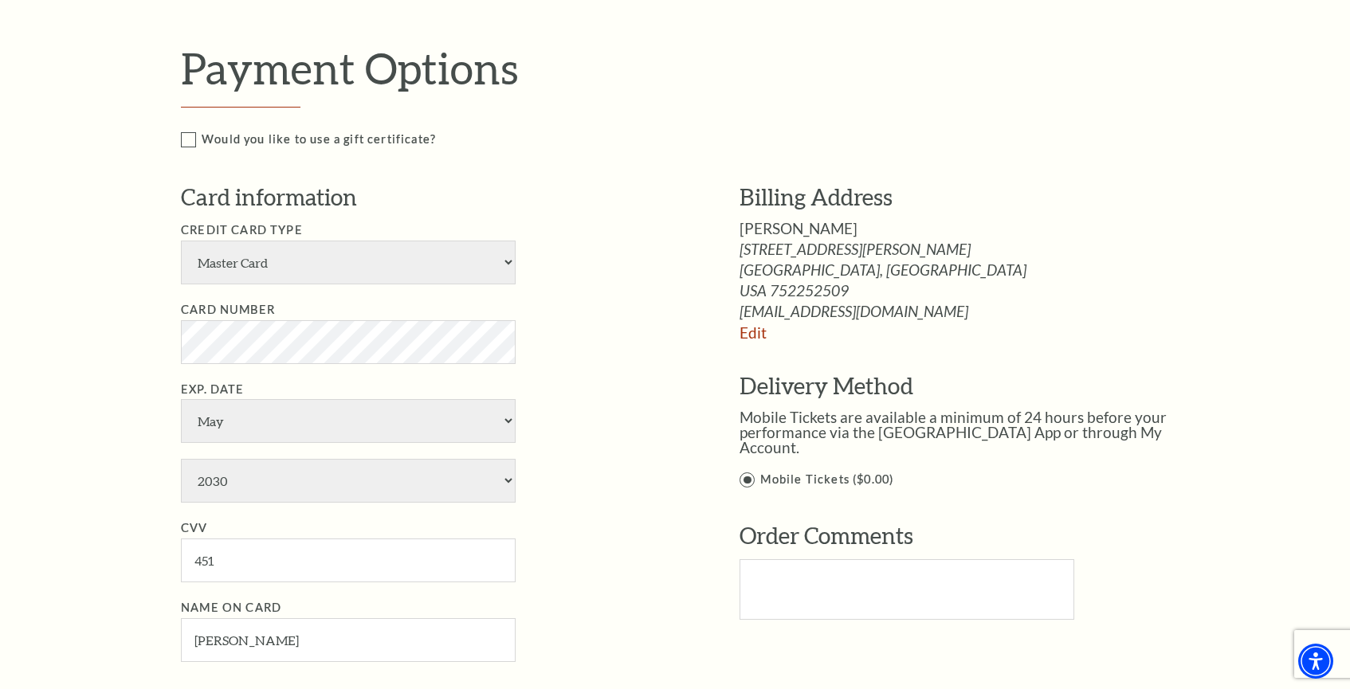
scroll to position [798, 0]
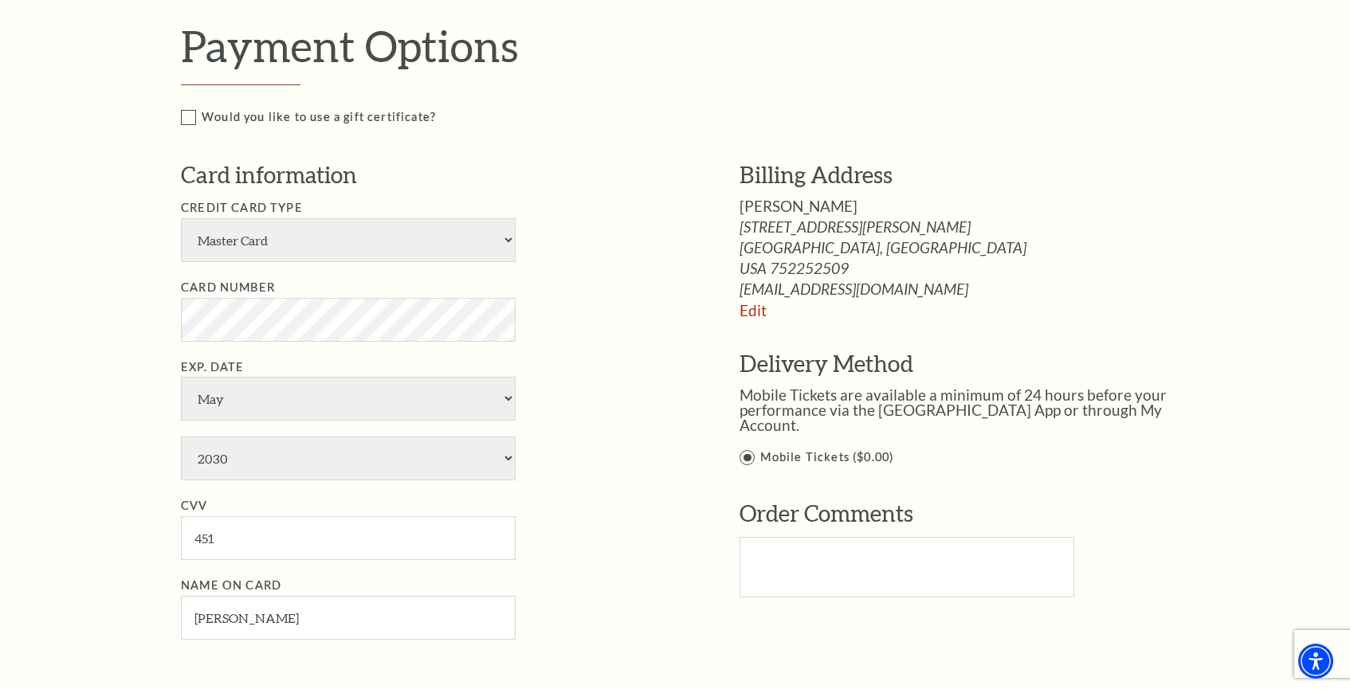
click at [562, 280] on li "Card Number" at bounding box center [436, 310] width 511 height 64
select select "12"
select select "2026"
type input "040"
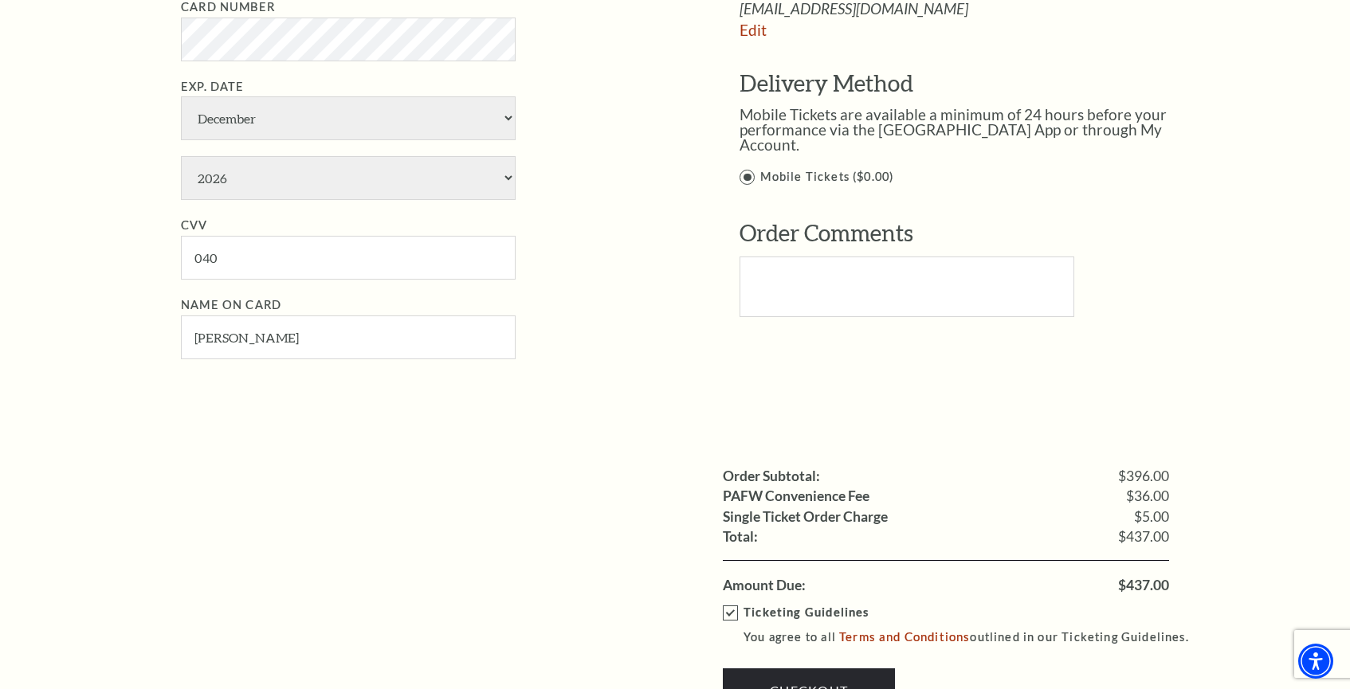
scroll to position [1085, 0]
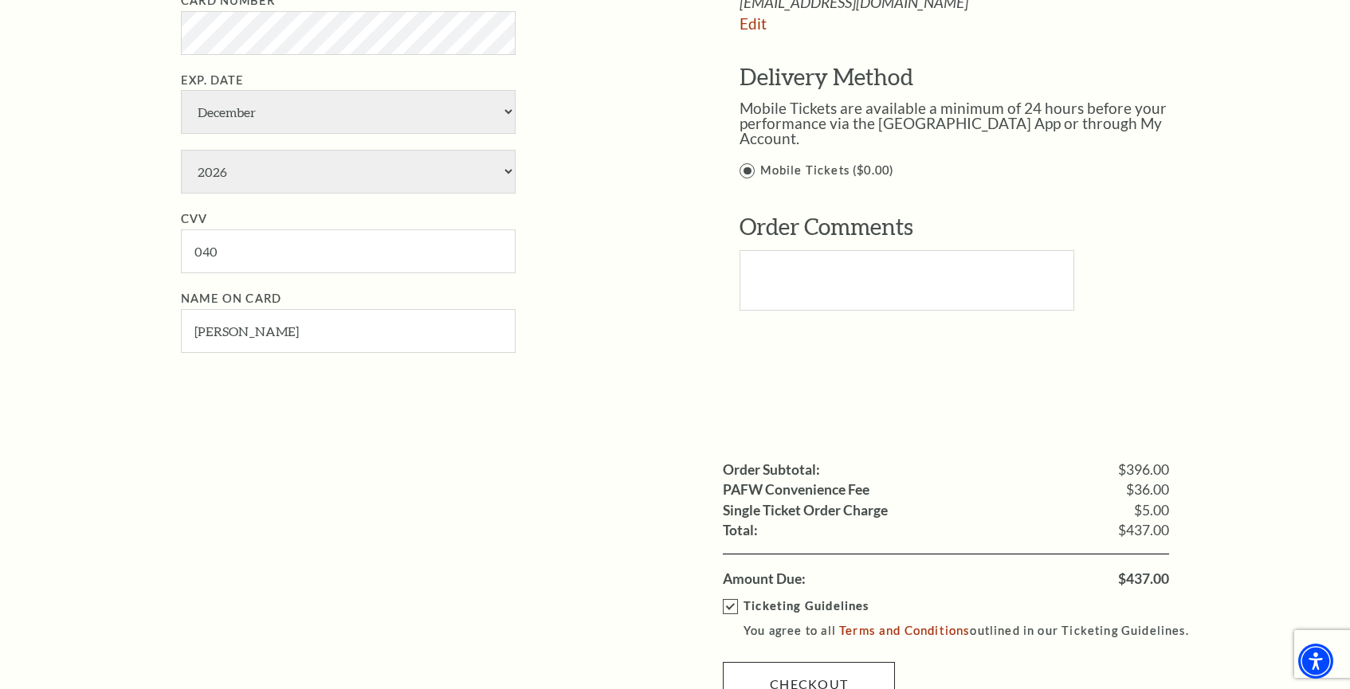
click at [815, 662] on link "Checkout" at bounding box center [809, 684] width 172 height 45
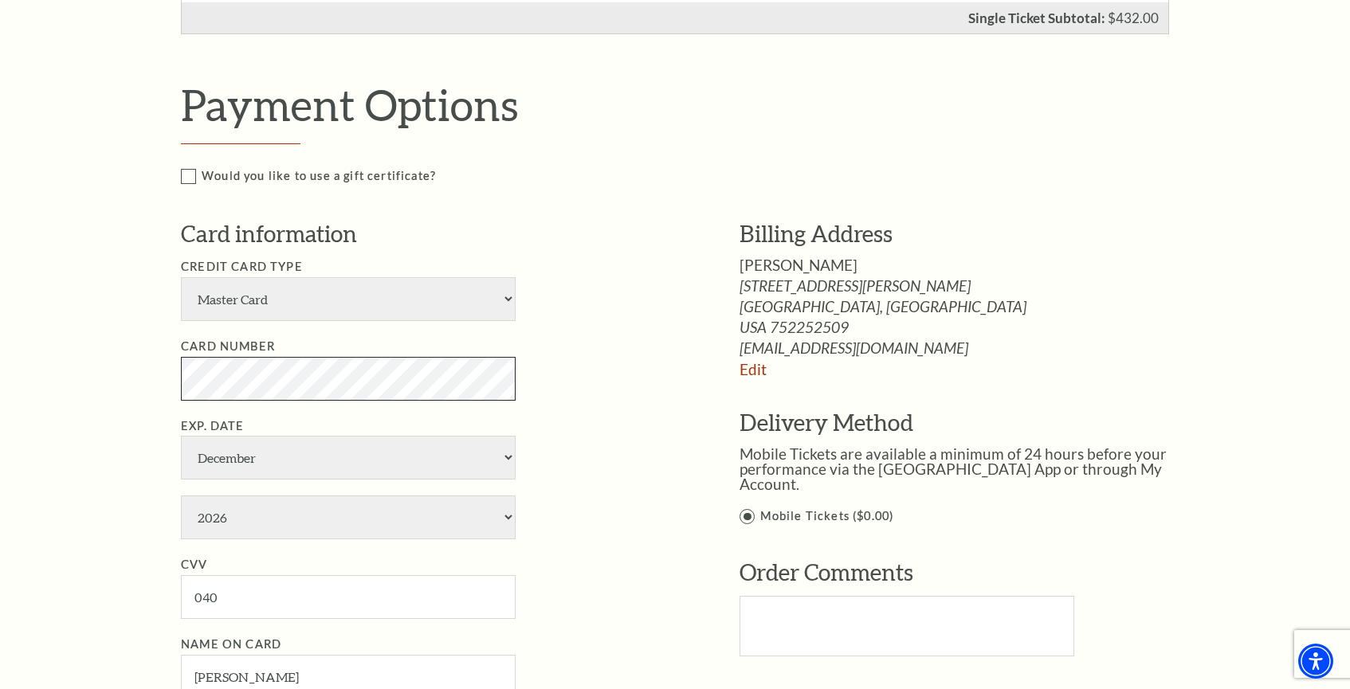
scroll to position [740, 0]
select select "3"
select select "2028"
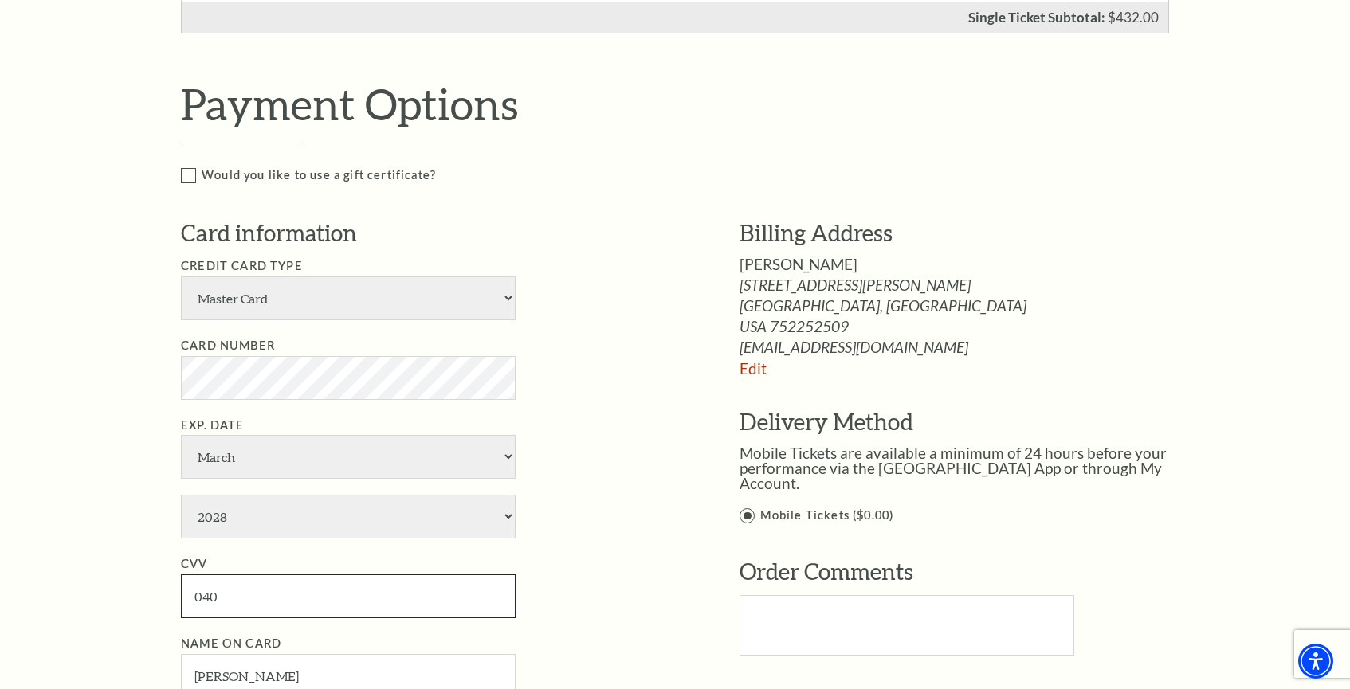
click at [261, 574] on input "040" at bounding box center [348, 596] width 335 height 44
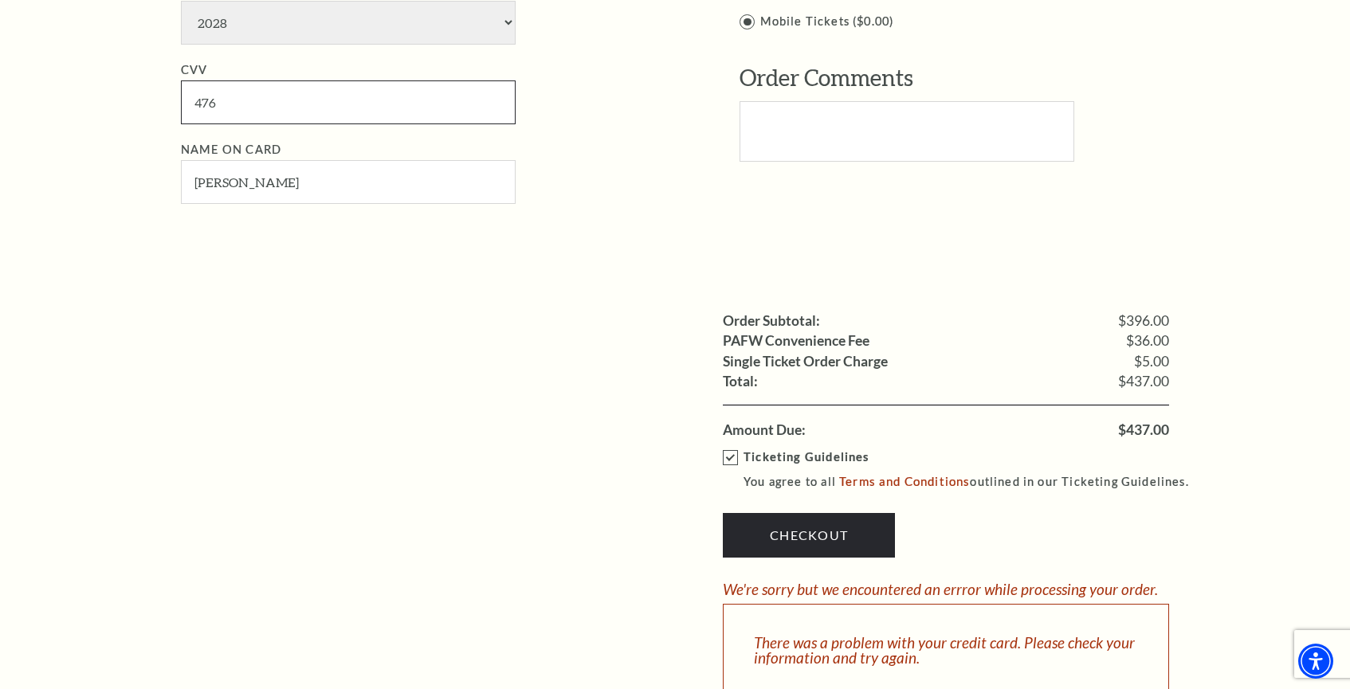
scroll to position [1235, 0]
type input "476"
click at [781, 512] on link "Checkout" at bounding box center [809, 534] width 172 height 45
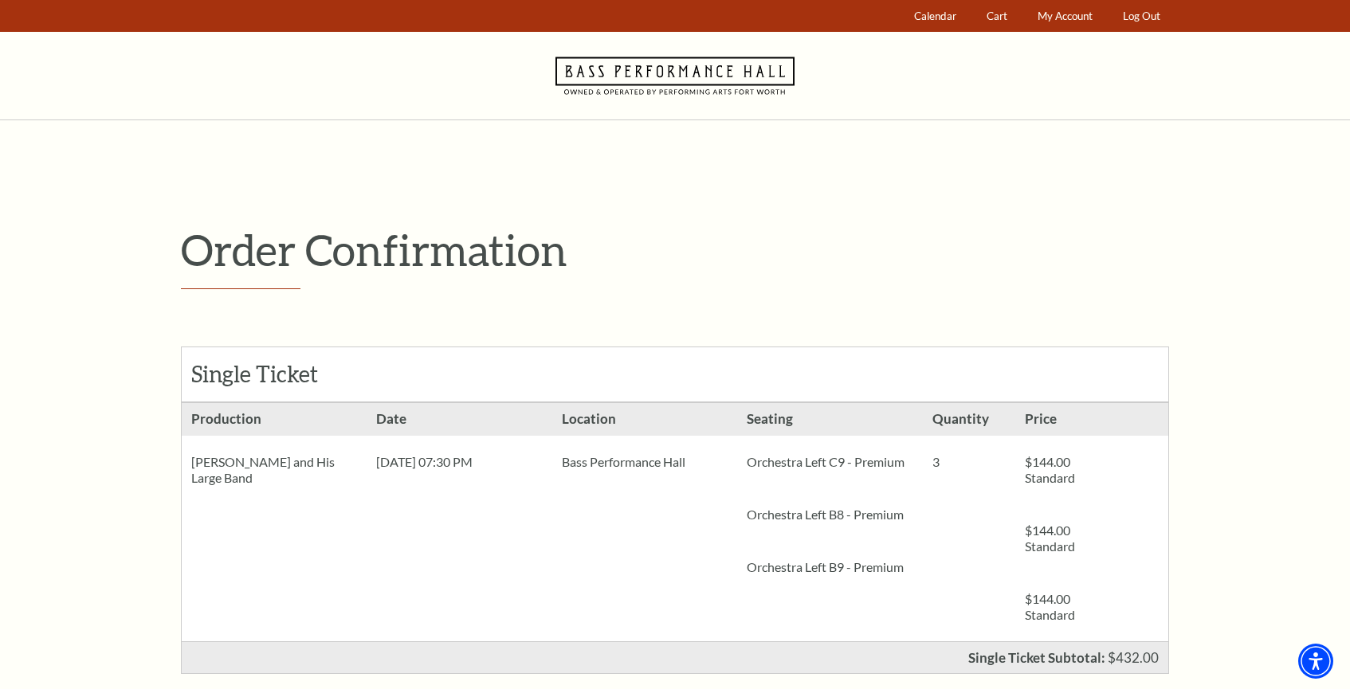
drag, startPoint x: 225, startPoint y: 472, endPoint x: 191, endPoint y: 455, distance: 38.1
click at [191, 454] on div "[PERSON_NAME] and His Large Band" at bounding box center [274, 470] width 185 height 69
copy div "[PERSON_NAME] and His Large Band"
